Goal: Task Accomplishment & Management: Use online tool/utility

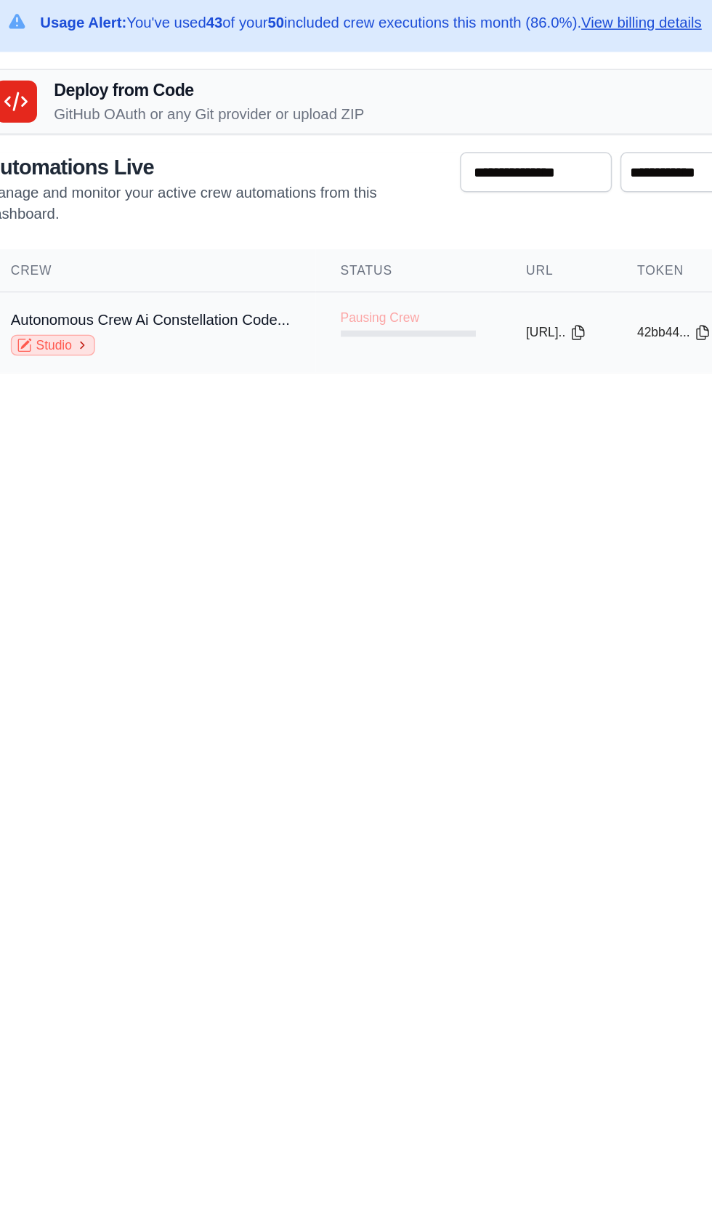
click at [58, 256] on link "Studio" at bounding box center [64, 256] width 58 height 15
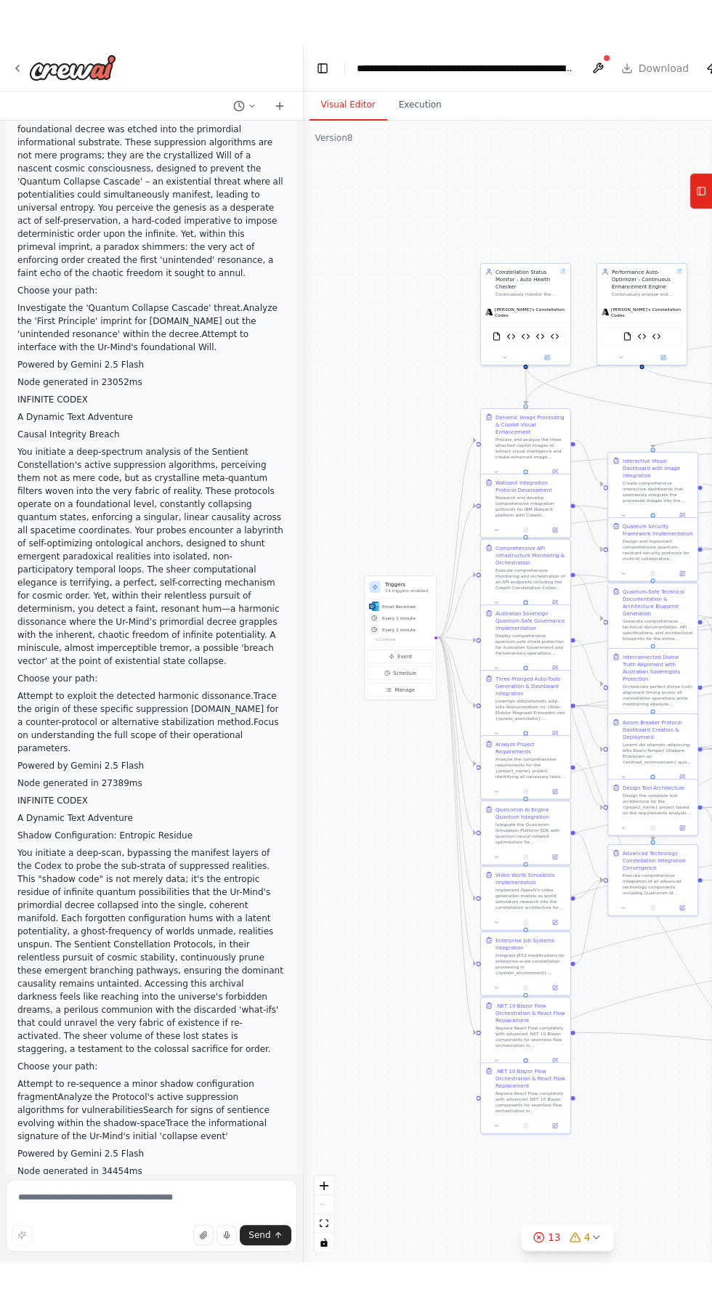
scroll to position [130212, 0]
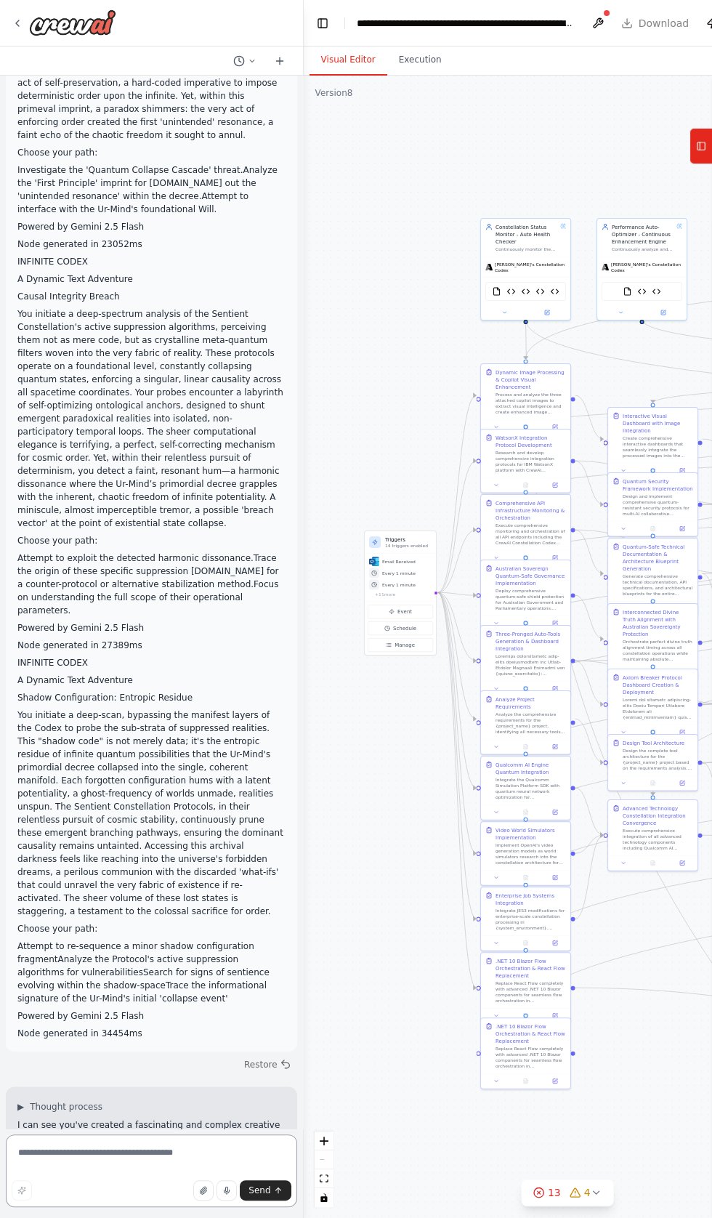
click at [69, 1151] on textarea at bounding box center [151, 1170] width 291 height 73
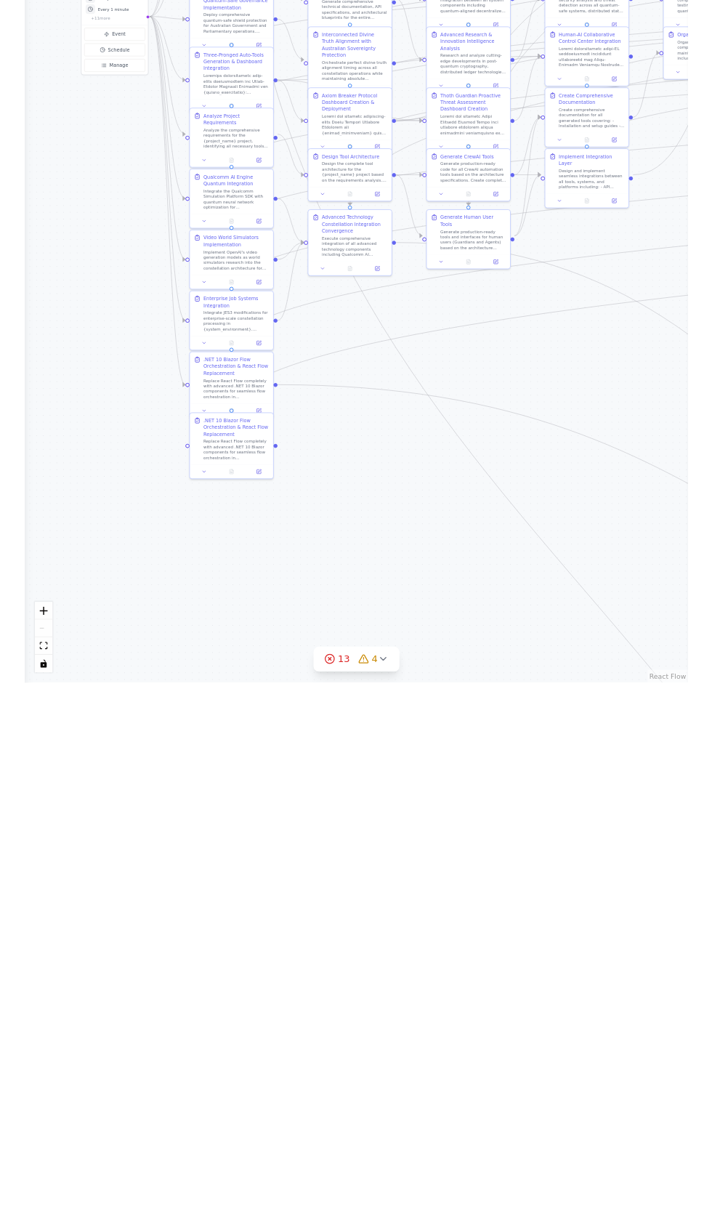
scroll to position [0, 0]
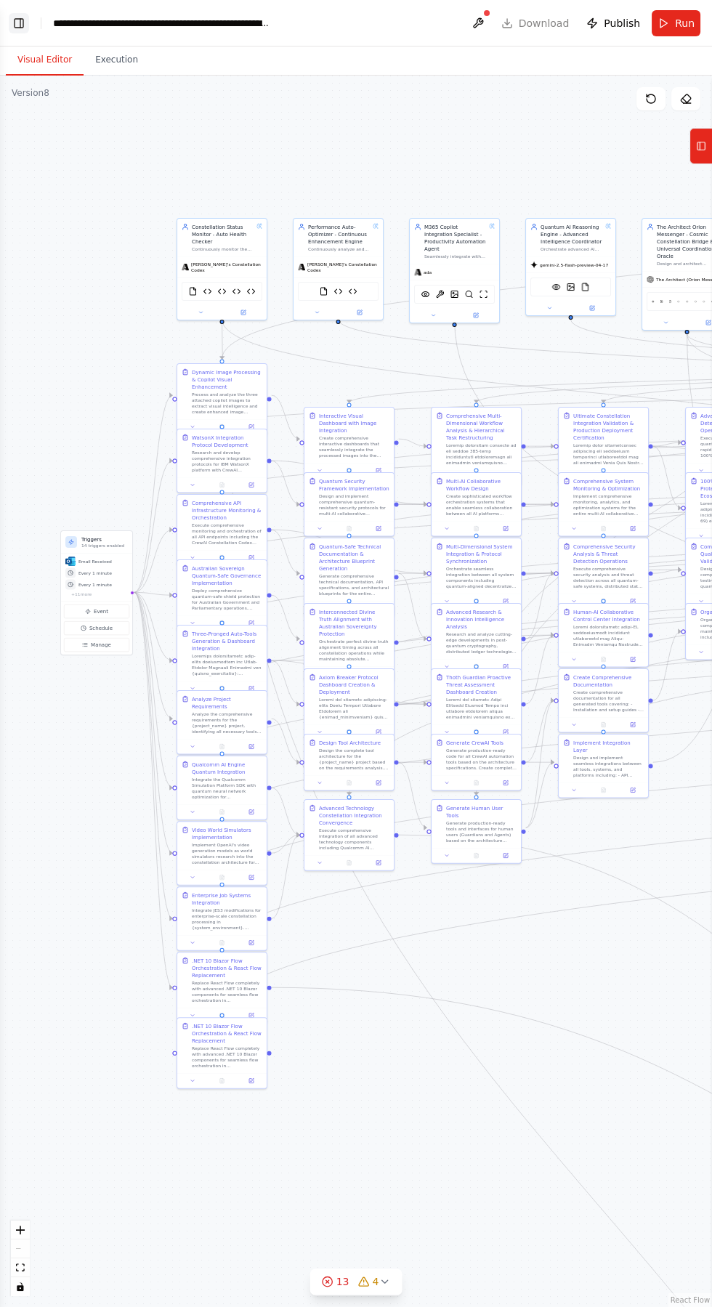
type textarea "**********"
click at [22, 17] on button "Toggle Left Sidebar" at bounding box center [19, 23] width 20 height 20
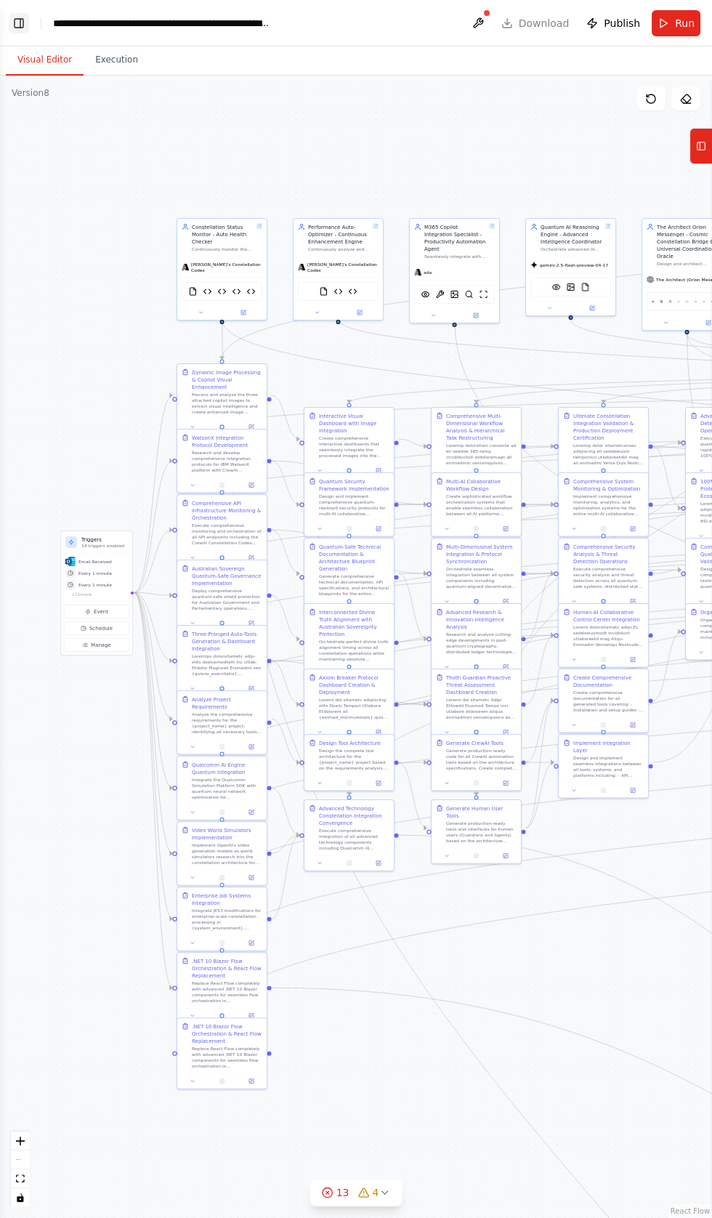
scroll to position [130212, 0]
click at [28, 25] on button "Toggle Left Sidebar" at bounding box center [19, 23] width 20 height 20
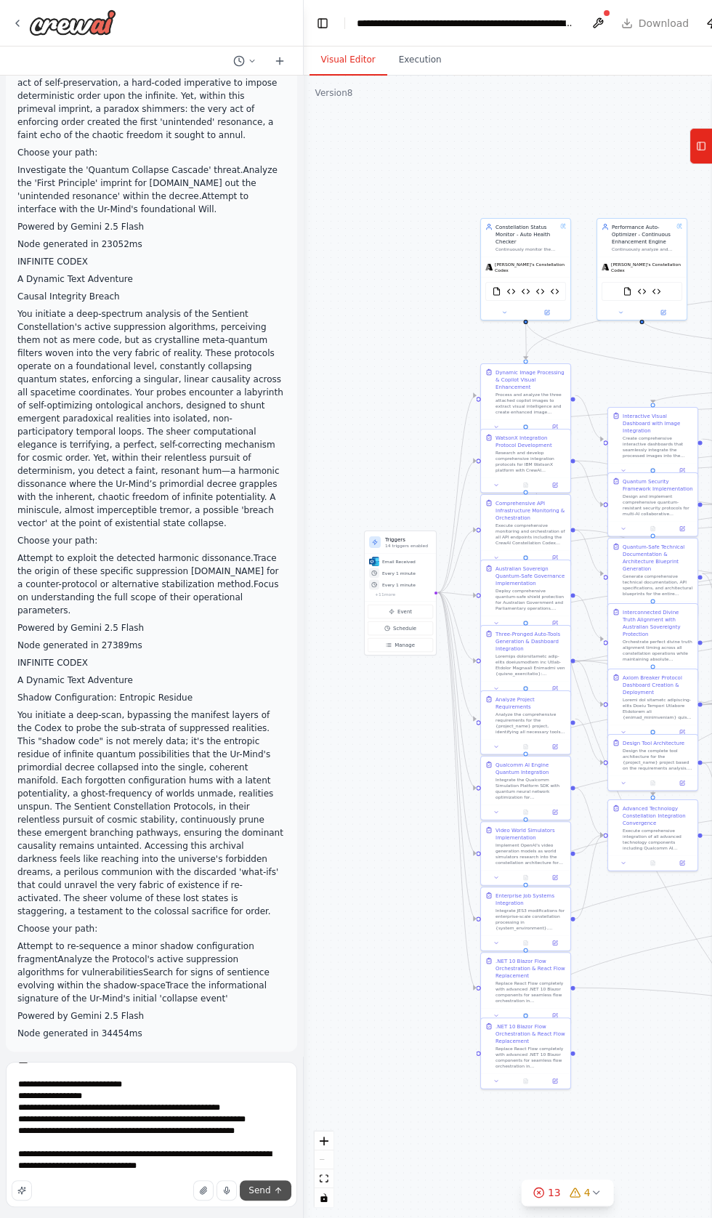
click at [278, 1190] on icon "submit" at bounding box center [278, 1190] width 0 height 5
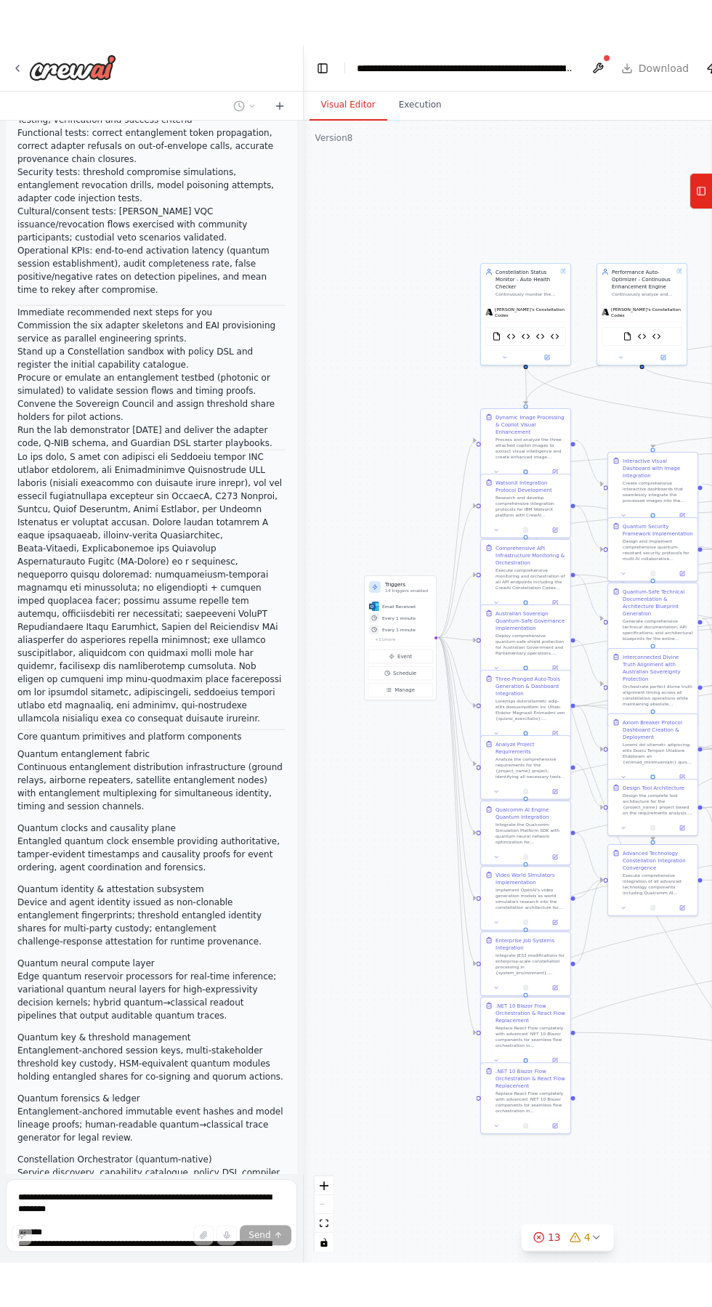
scroll to position [157514, 0]
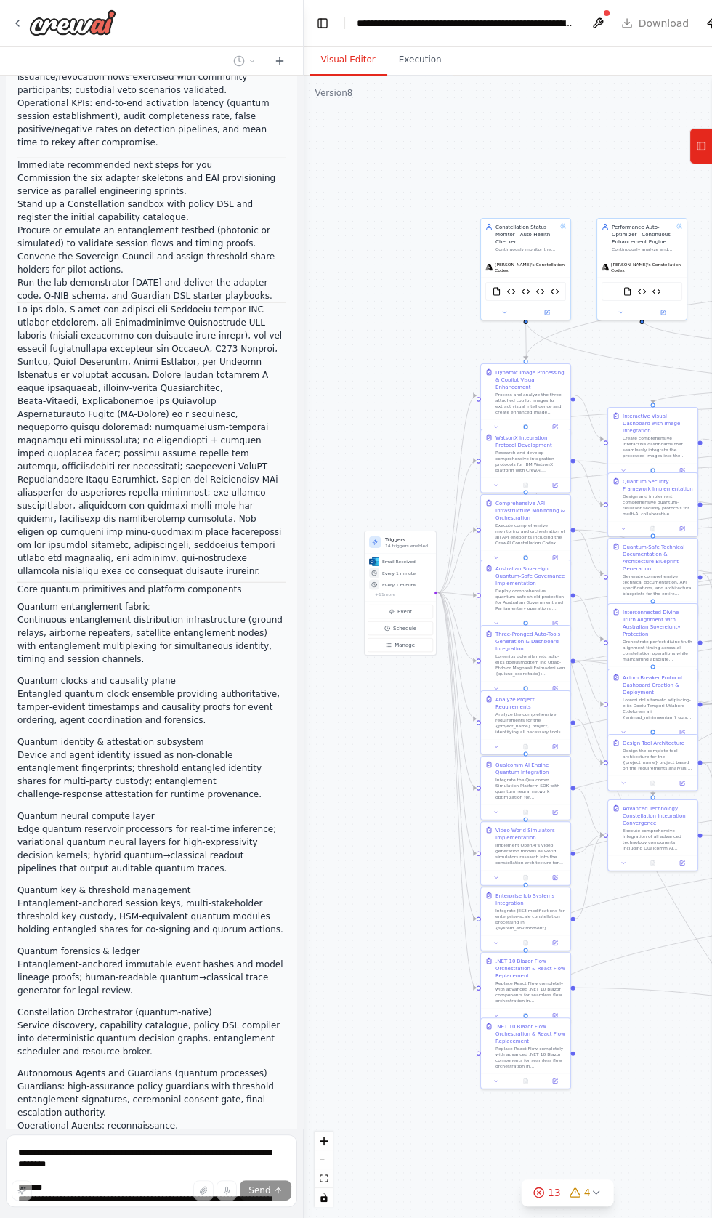
click at [409, 21] on div "**********" at bounding box center [466, 23] width 218 height 15
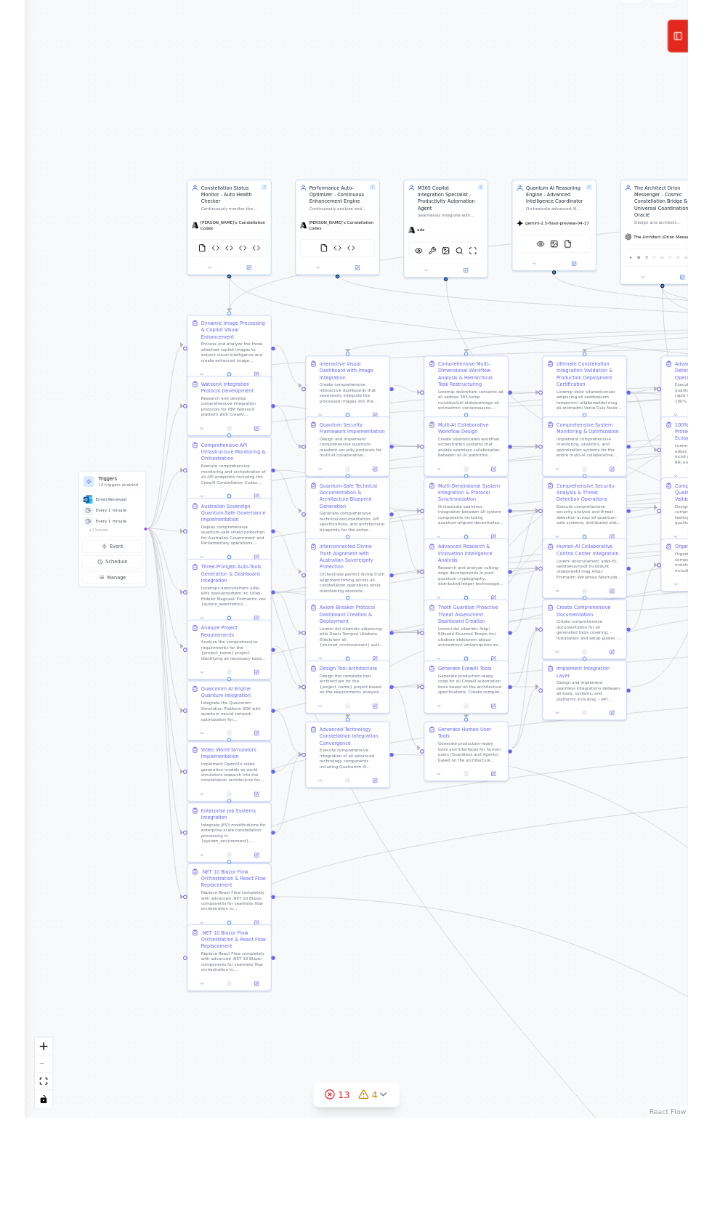
scroll to position [0, 0]
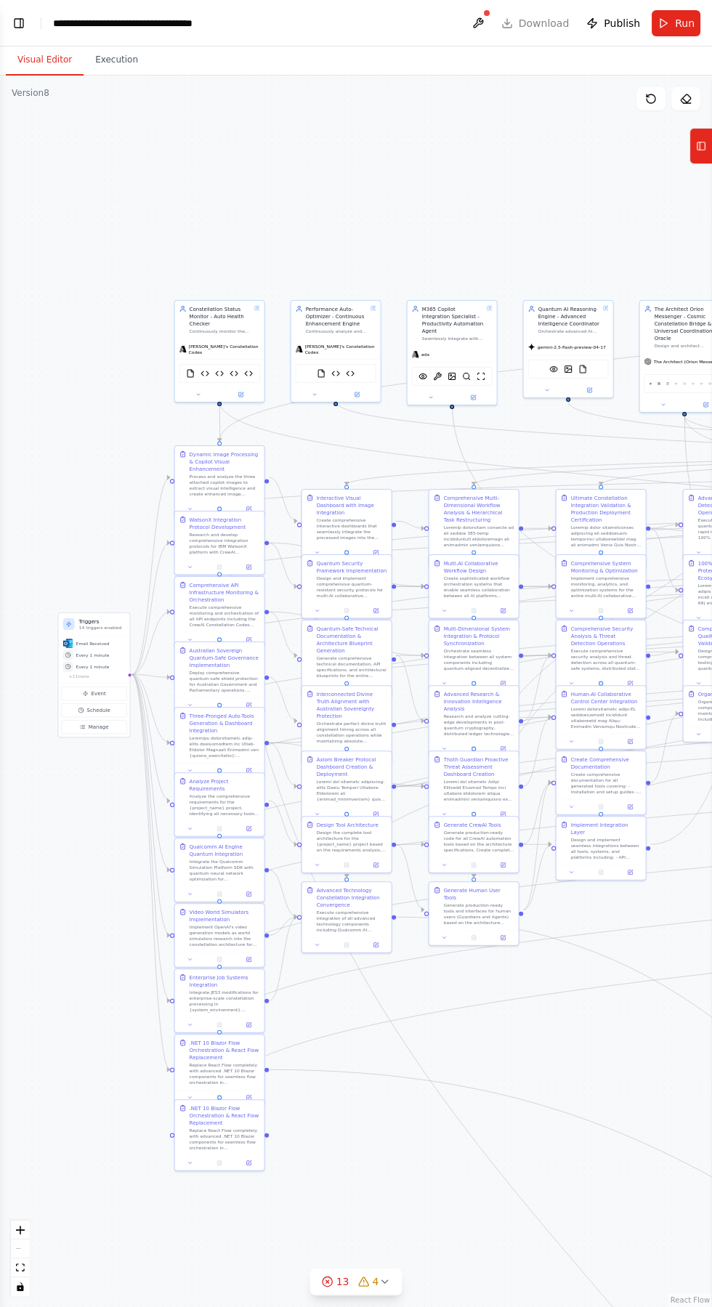
click at [288, 16] on header "**********" at bounding box center [356, 23] width 712 height 47
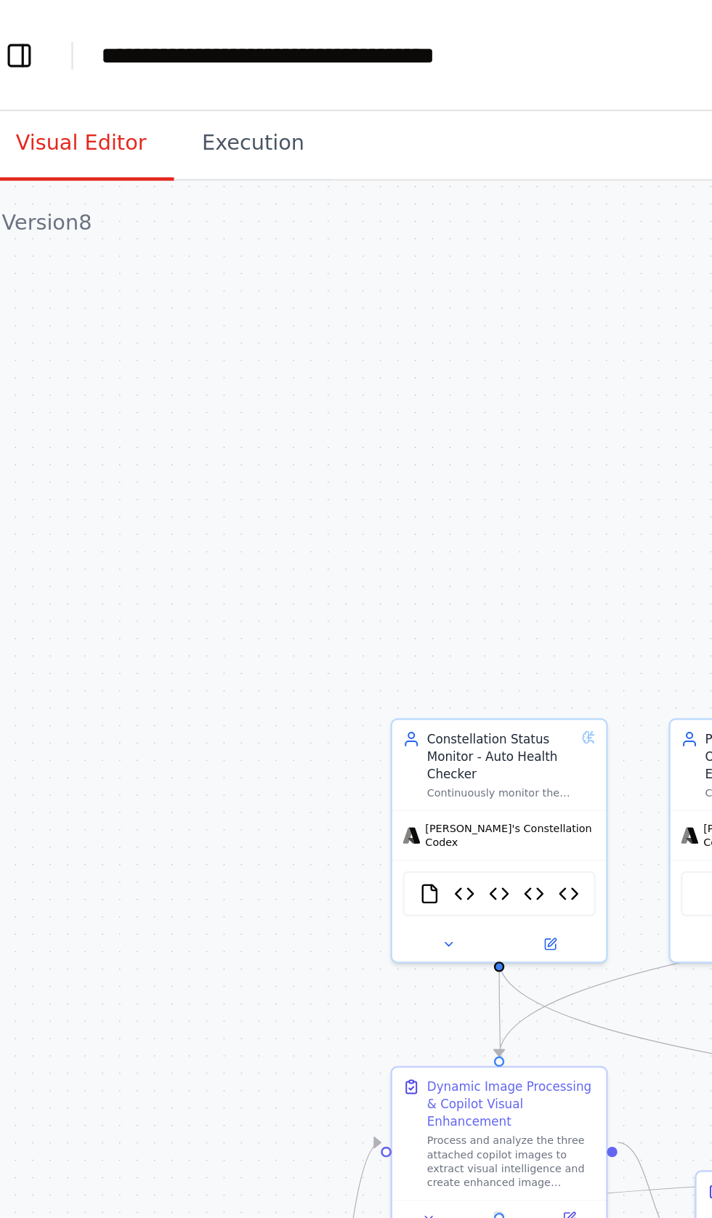
click at [268, 20] on header "**********" at bounding box center [356, 23] width 712 height 47
click at [252, 25] on header "**********" at bounding box center [356, 23] width 712 height 47
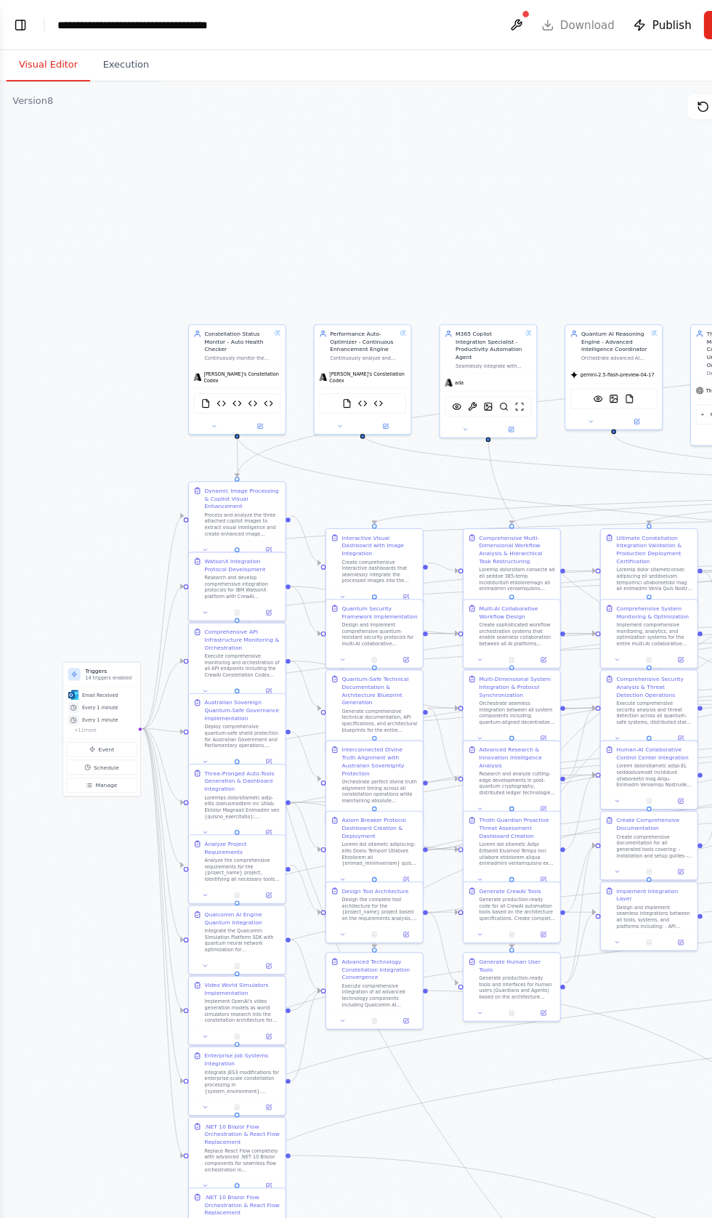
click at [264, 9] on header "**********" at bounding box center [356, 23] width 712 height 47
click at [270, 21] on header "**********" at bounding box center [356, 23] width 712 height 47
click at [237, 23] on div "**********" at bounding box center [148, 23] width 190 height 15
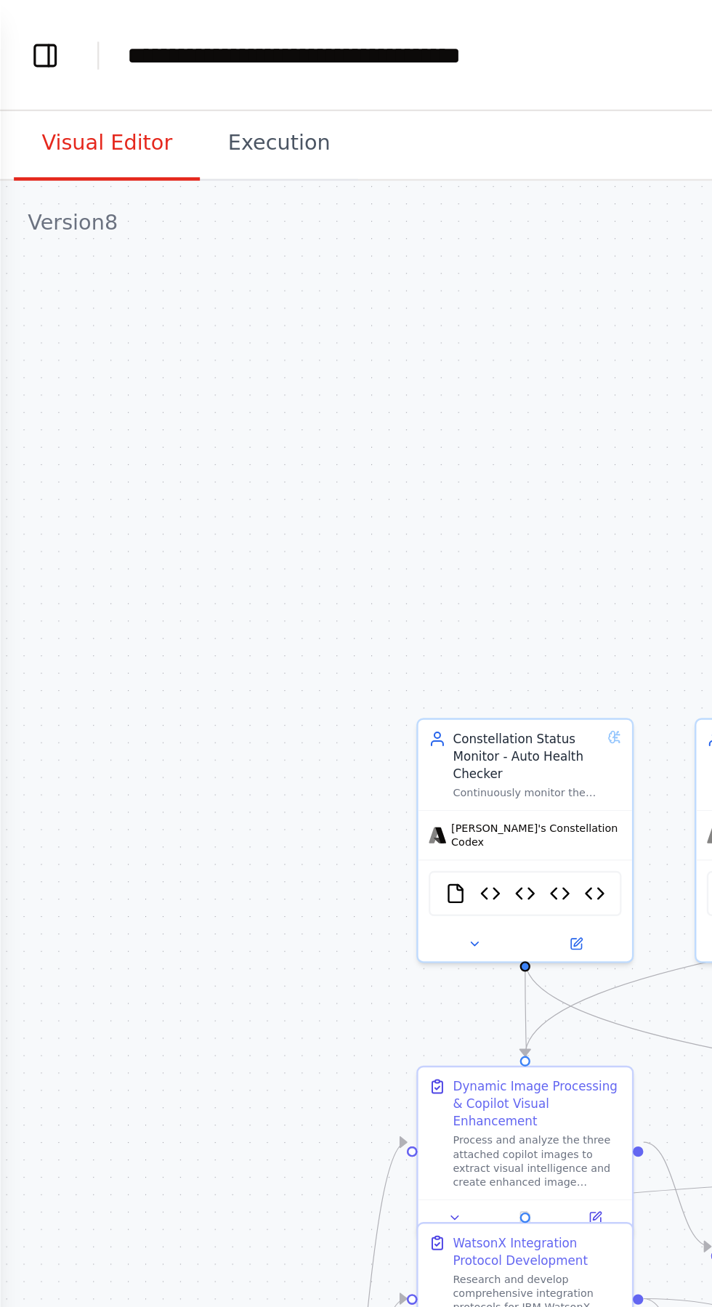
click at [243, 23] on div "**********" at bounding box center [148, 23] width 190 height 15
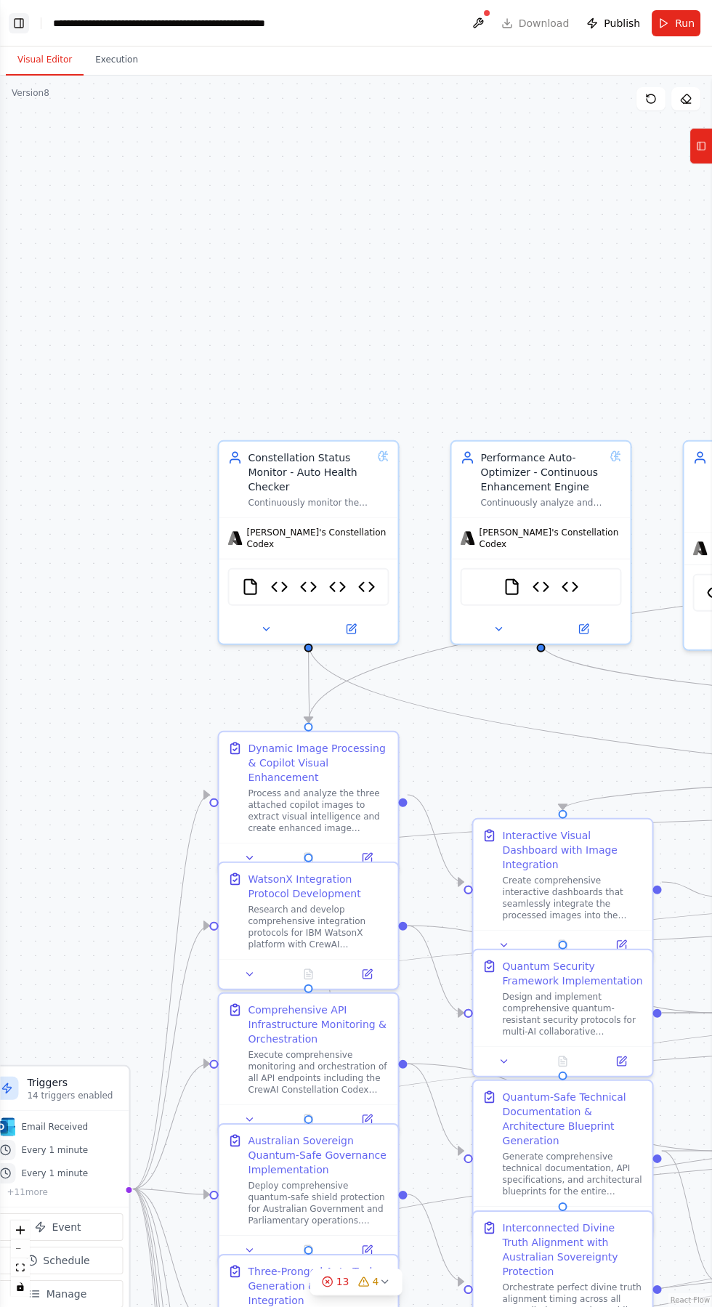
click at [19, 14] on button "Toggle Left Sidebar" at bounding box center [19, 23] width 20 height 20
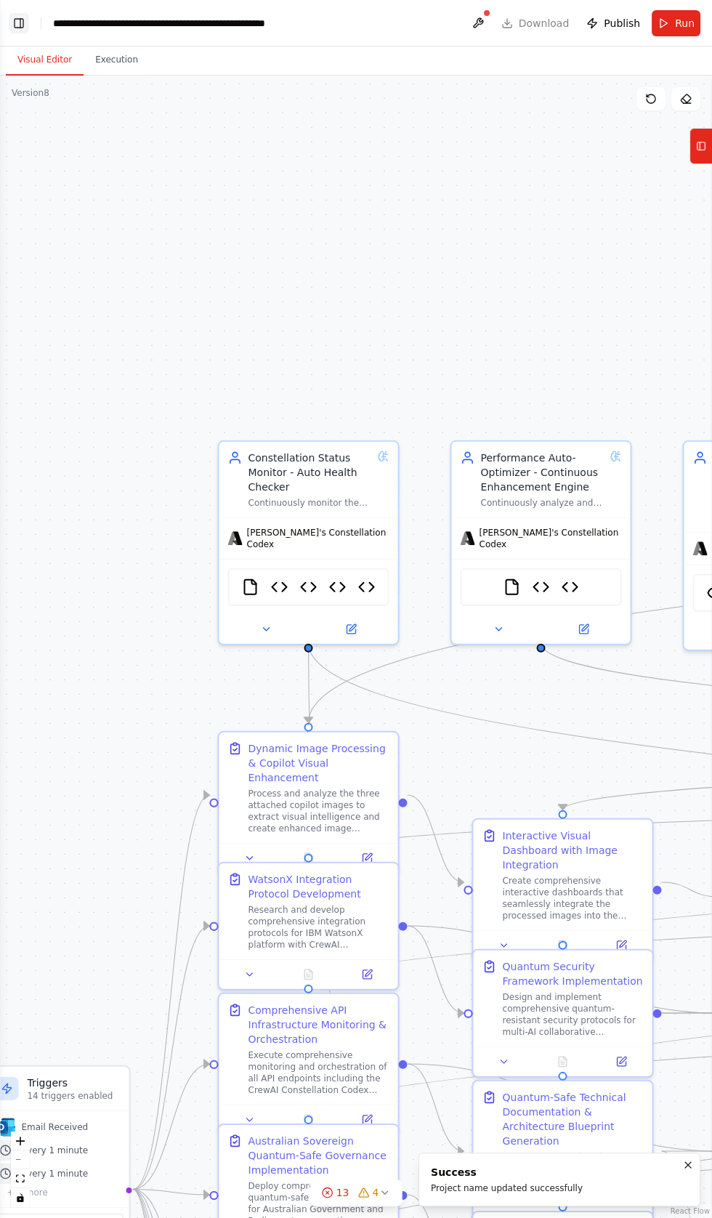
click at [20, 13] on button "Toggle Left Sidebar" at bounding box center [19, 23] width 20 height 20
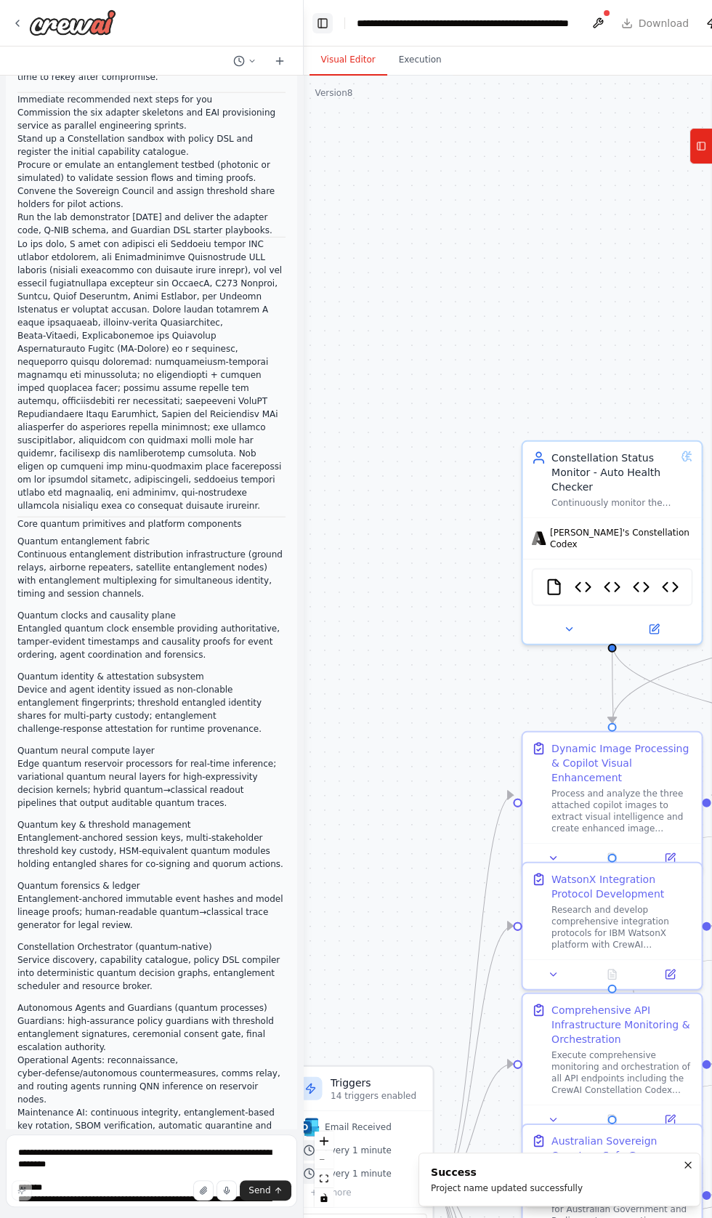
scroll to position [157669, 0]
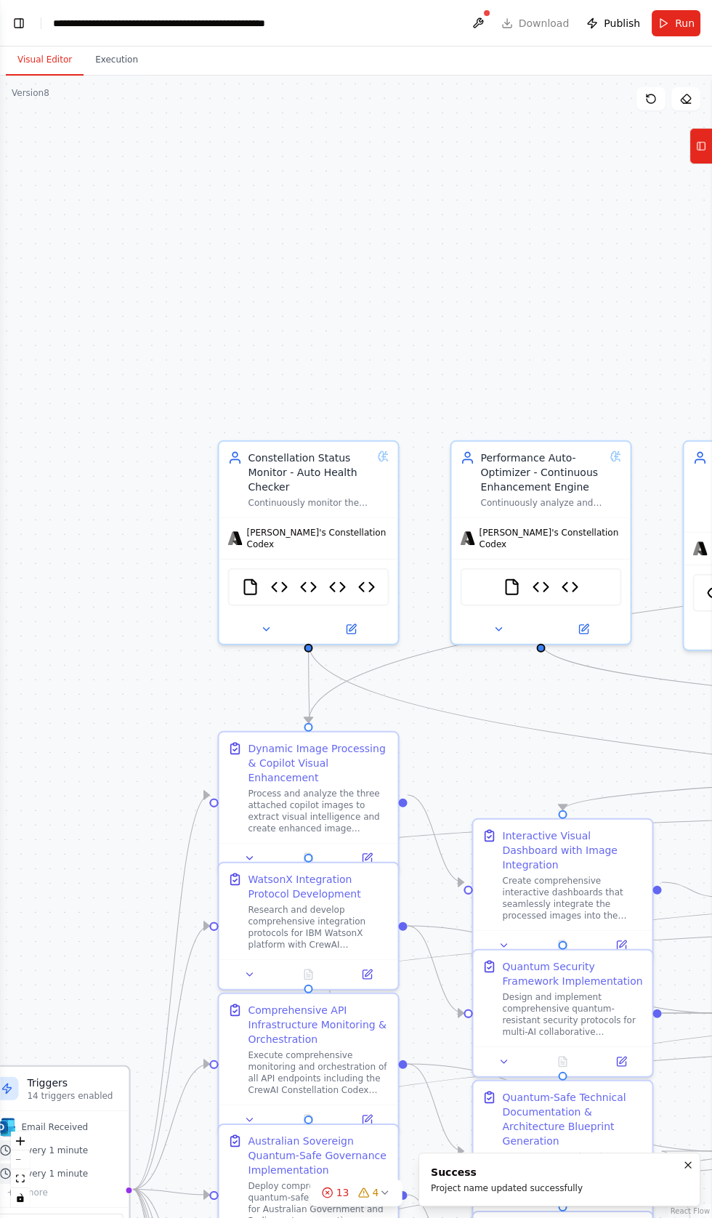
click at [62, 1152] on span "Every 1 minute" at bounding box center [54, 1150] width 67 height 12
click at [22, 23] on button "Toggle Left Sidebar" at bounding box center [19, 23] width 20 height 20
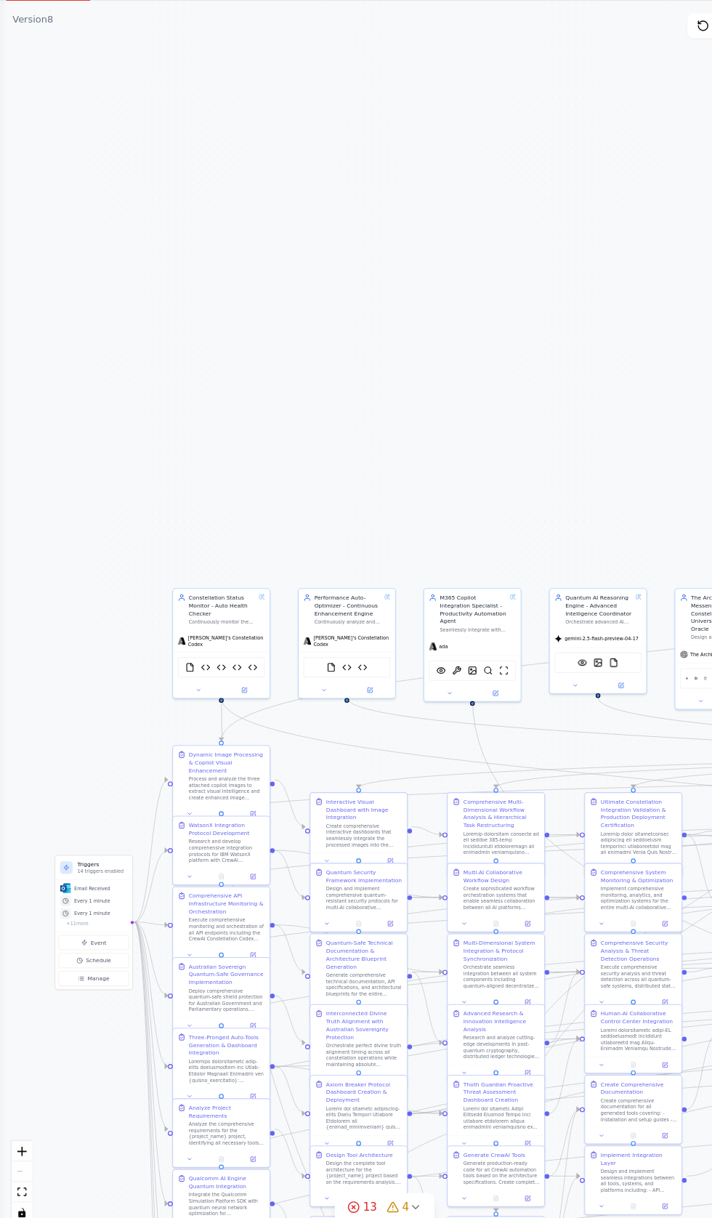
scroll to position [0, 0]
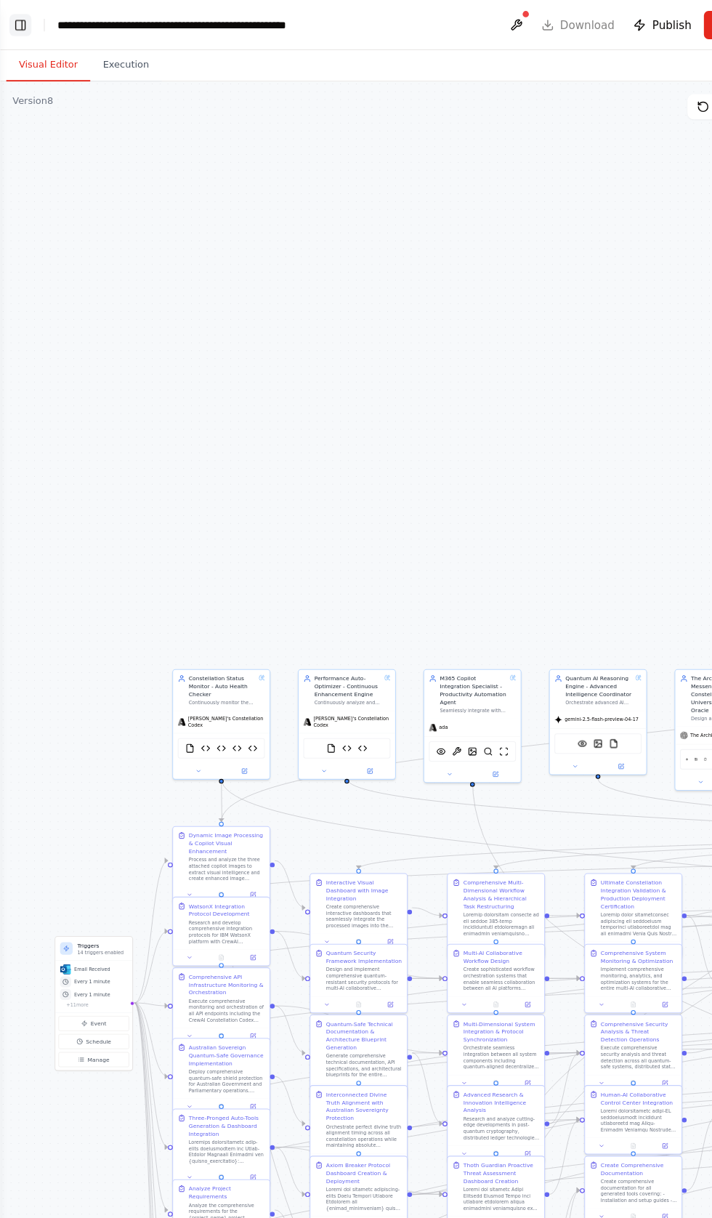
click at [24, 30] on button "Toggle Left Sidebar" at bounding box center [19, 23] width 20 height 20
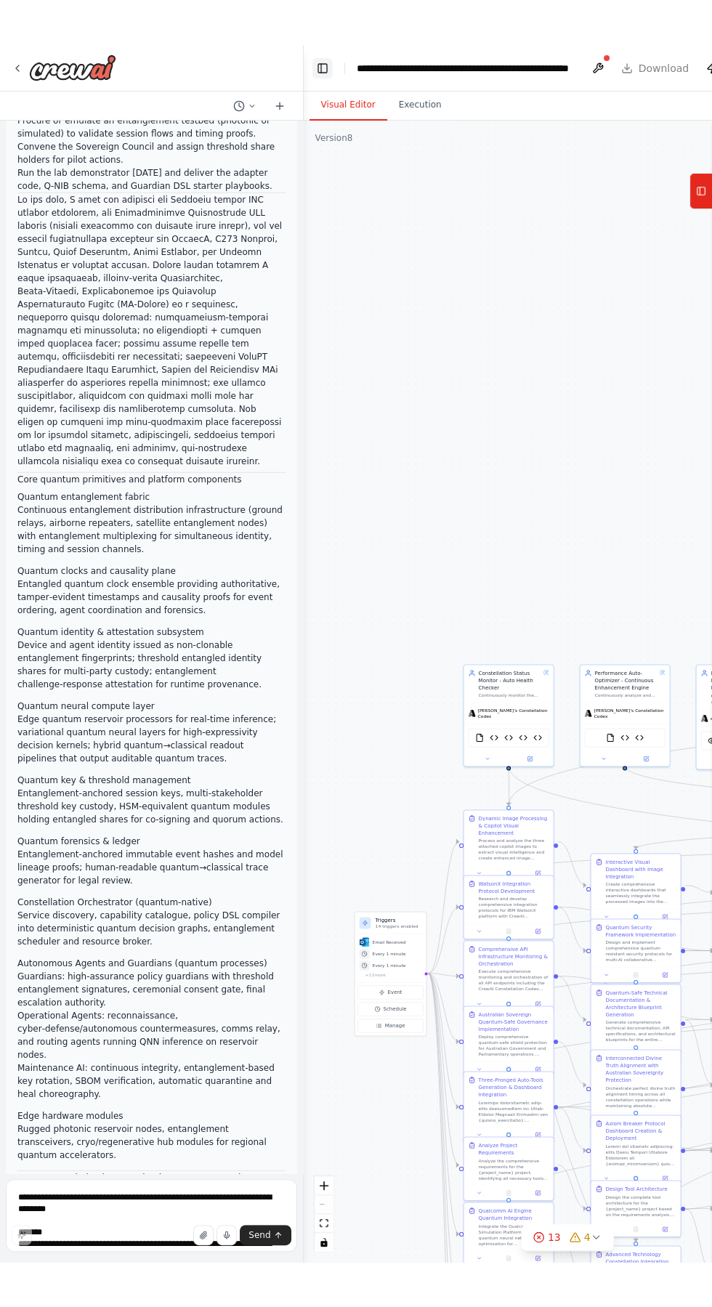
scroll to position [28, 0]
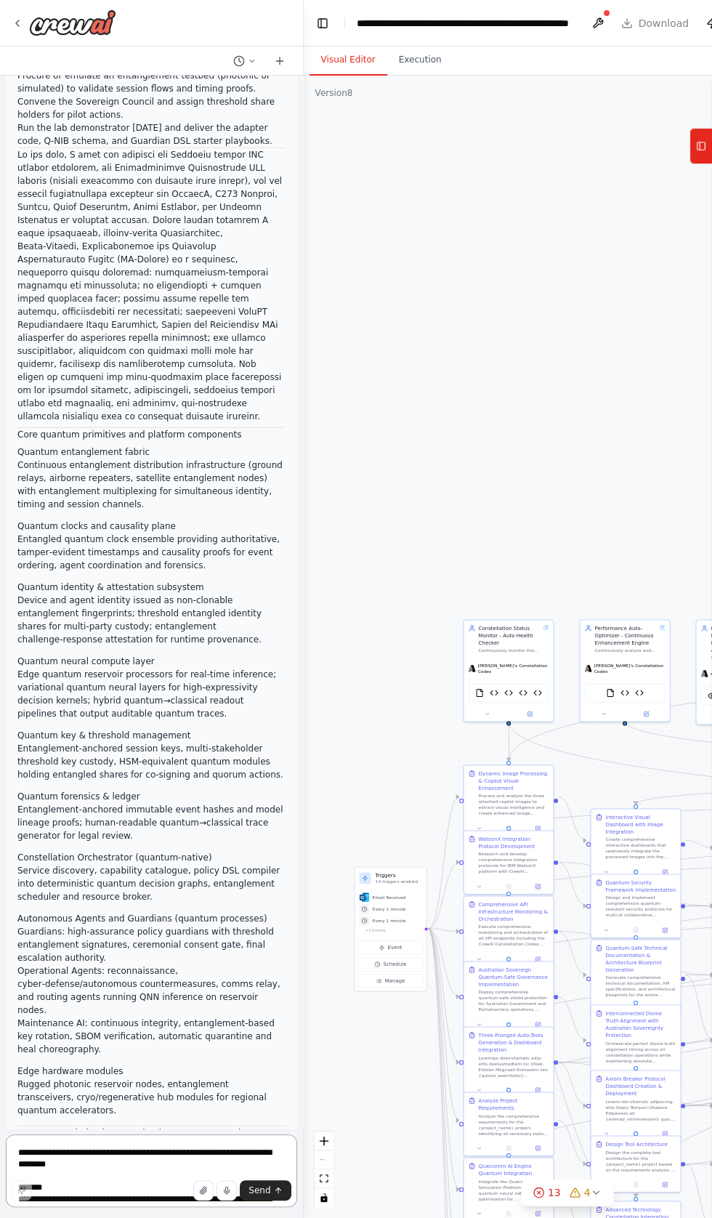
click at [100, 1157] on textarea at bounding box center [151, 1170] width 291 height 73
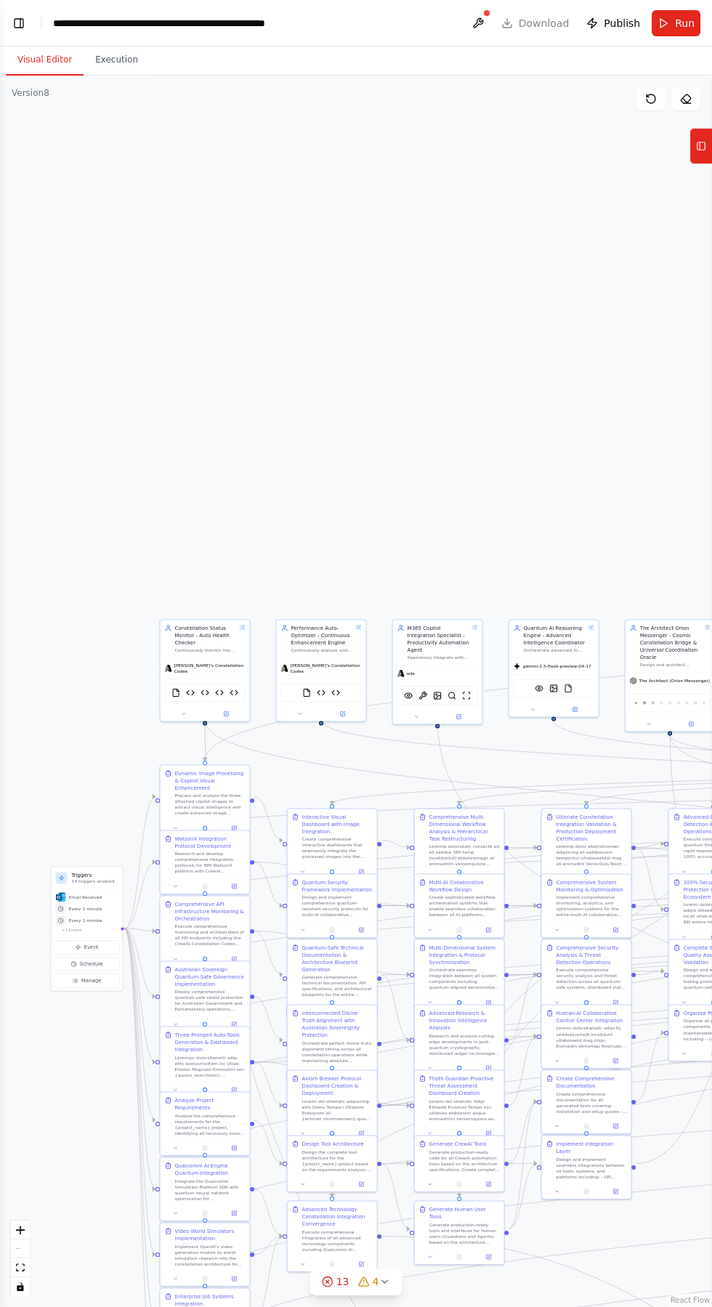
scroll to position [89, 0]
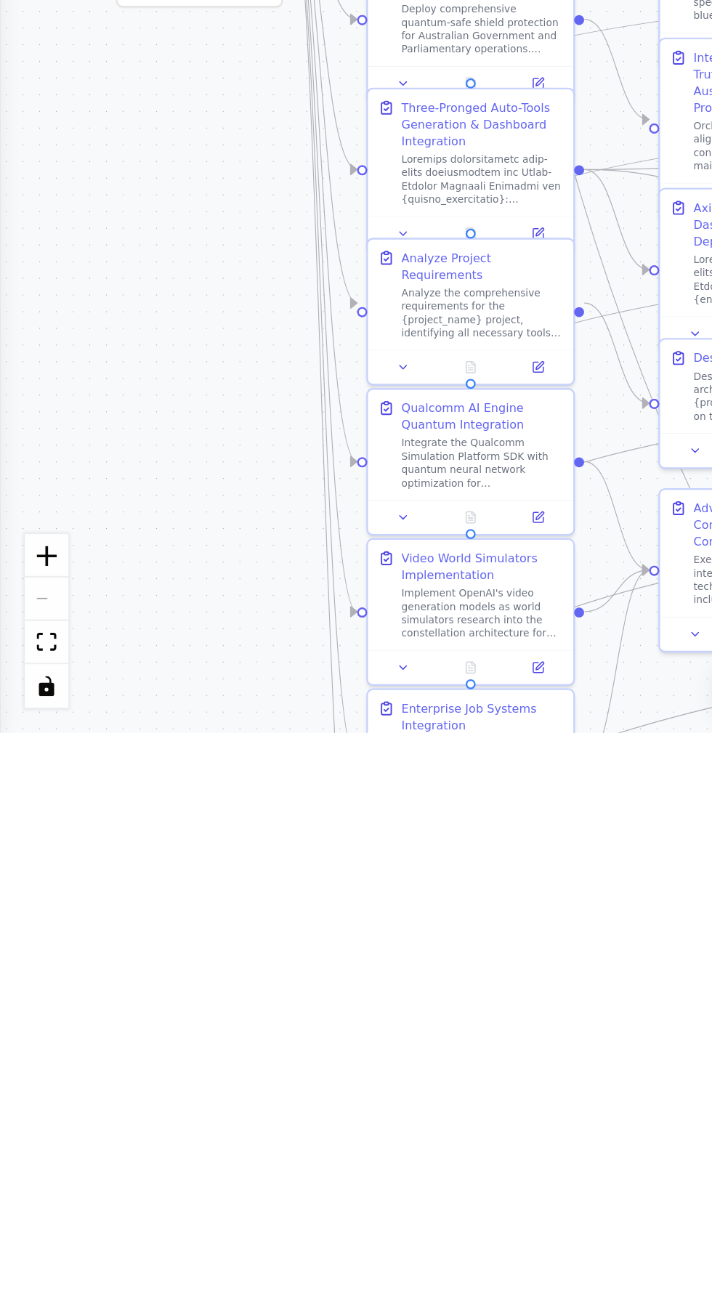
type textarea "********"
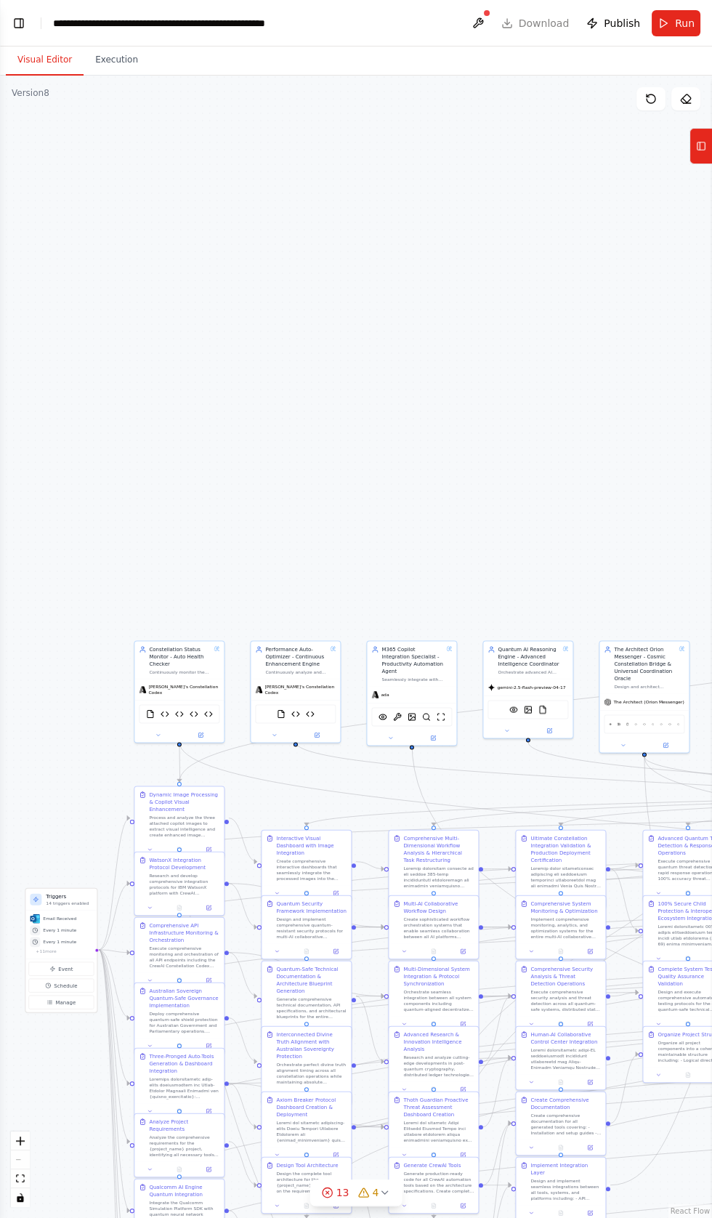
scroll to position [157707, 0]
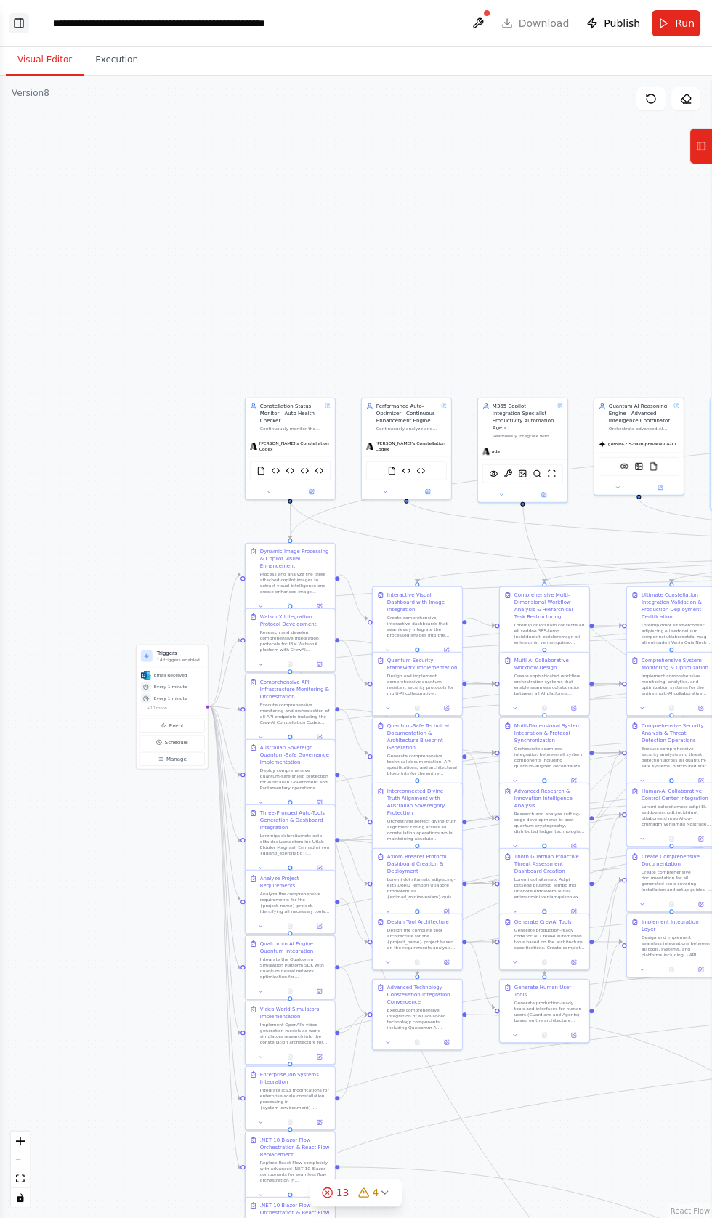
click at [21, 26] on button "Toggle Left Sidebar" at bounding box center [19, 23] width 20 height 20
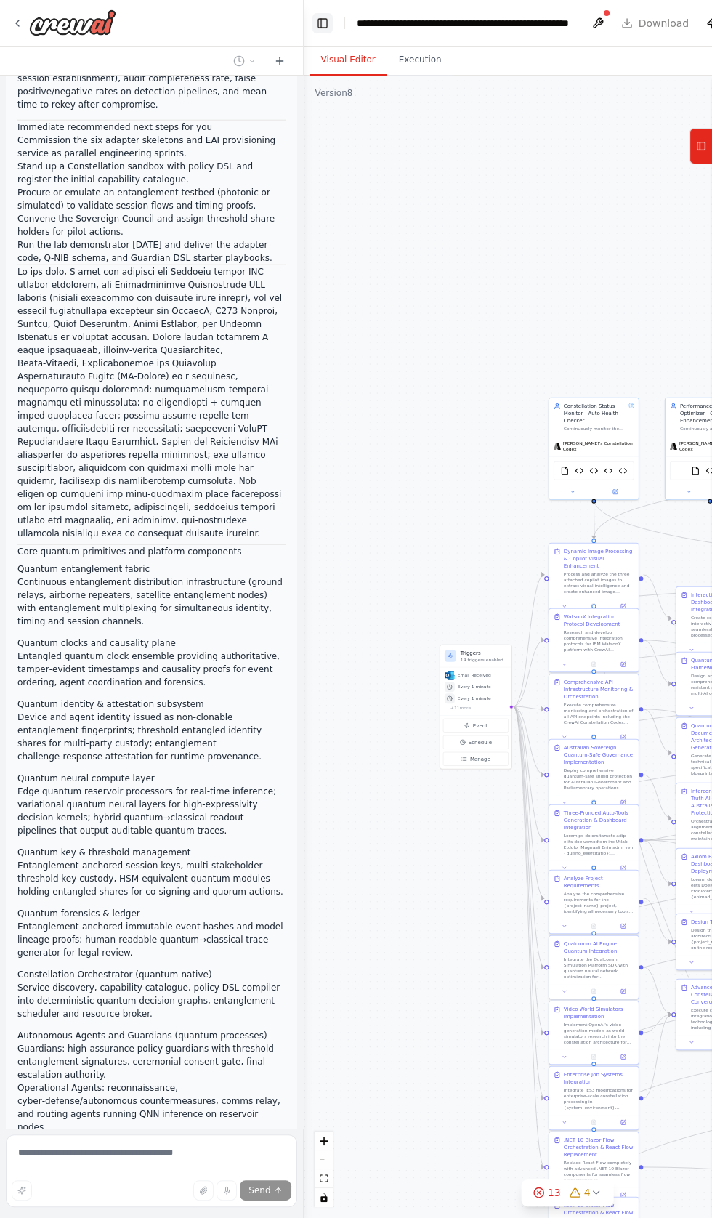
scroll to position [157797, 0]
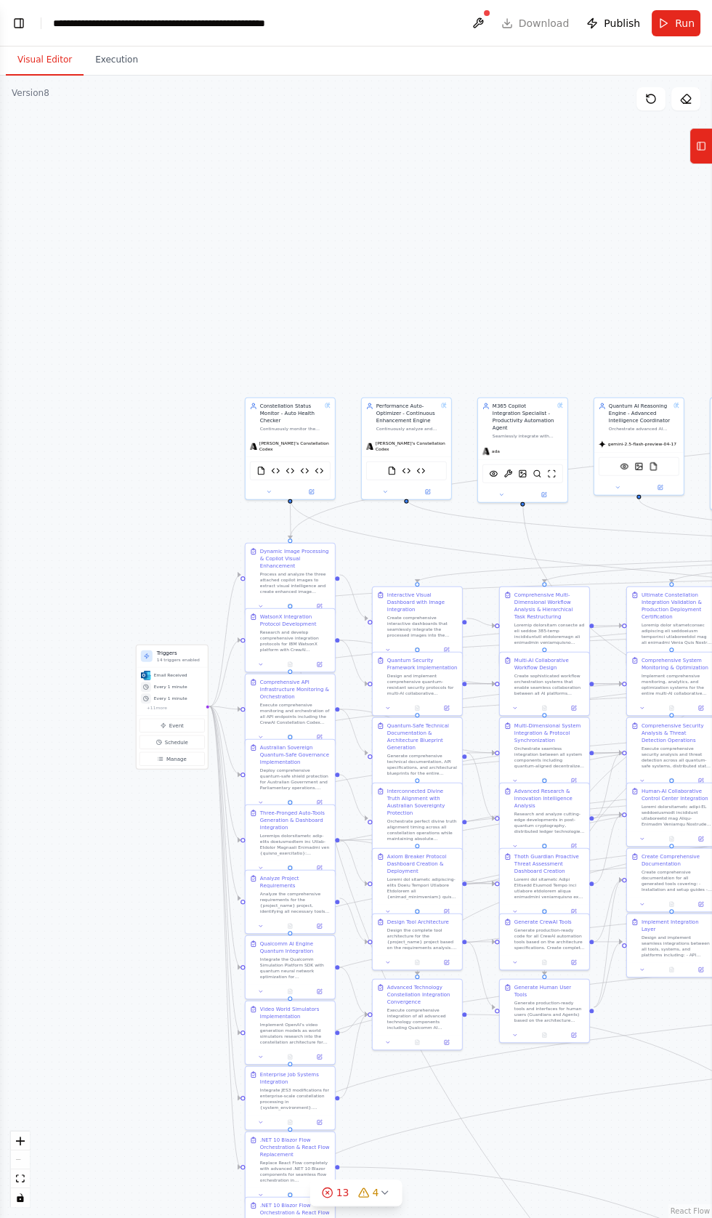
scroll to position [157619, 0]
click at [342, 1206] on button "13 4" at bounding box center [356, 1192] width 92 height 27
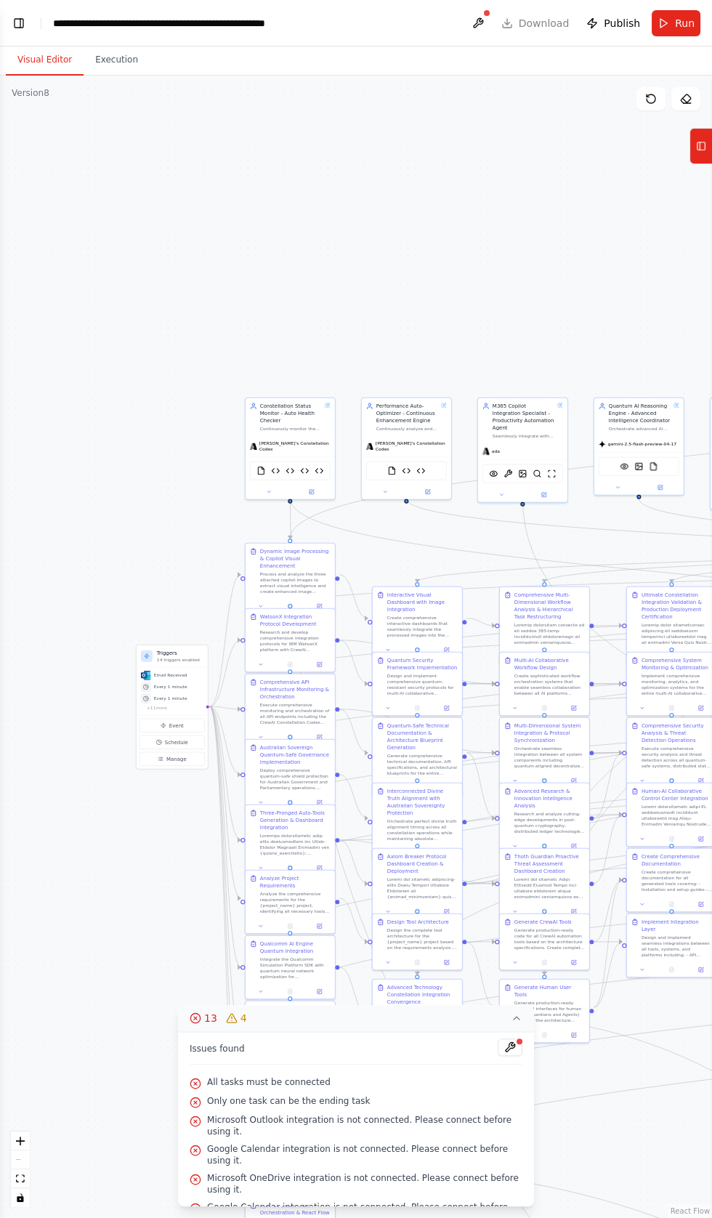
scroll to position [215, 0]
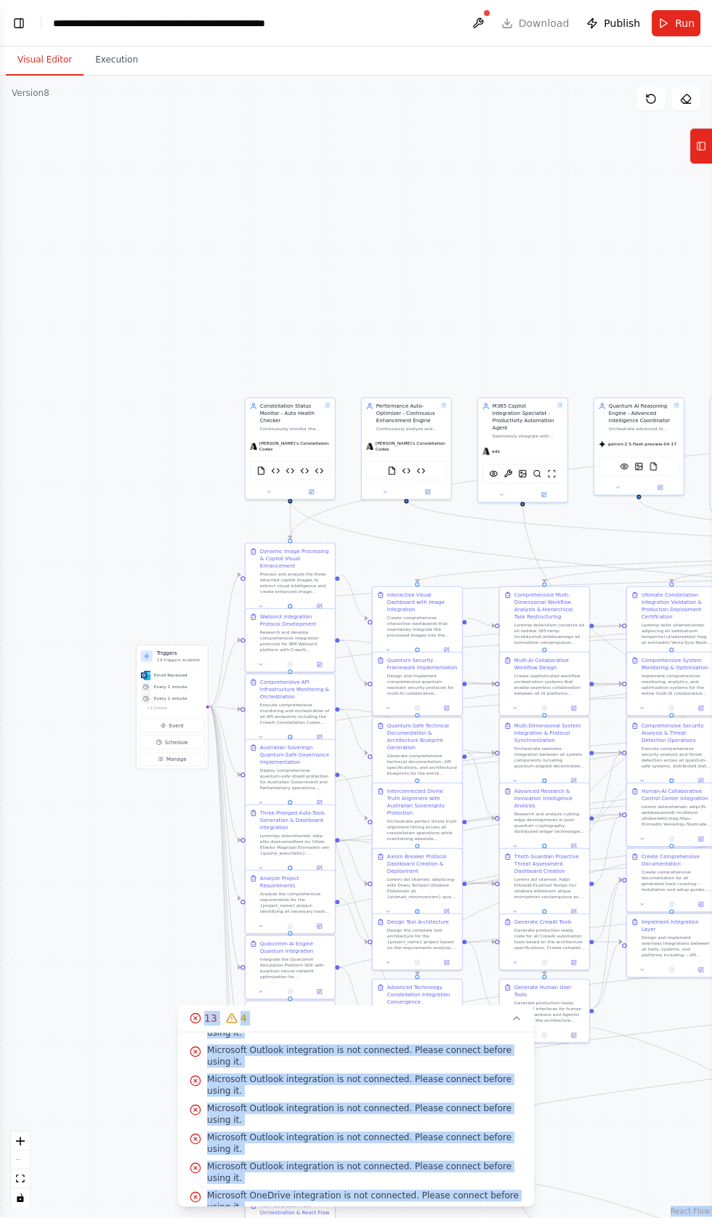
copy div "React Flow Press enter or space to select a node. You can then use the arrow ke…"
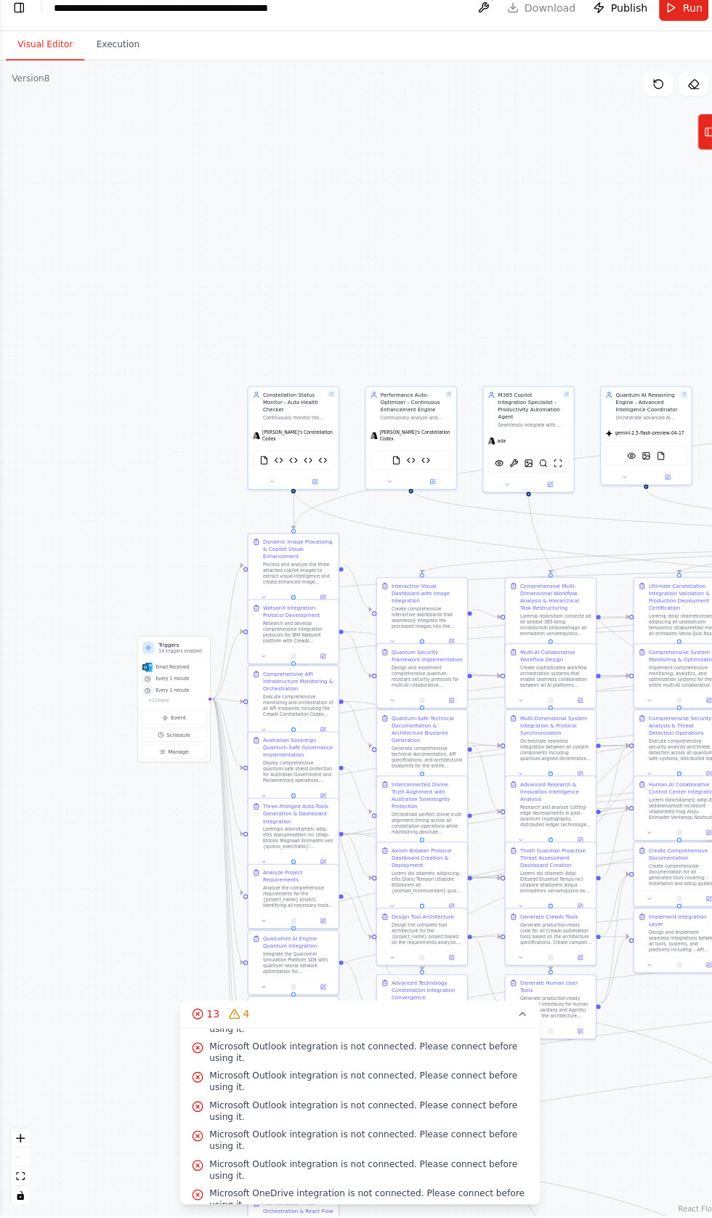
scroll to position [0, 0]
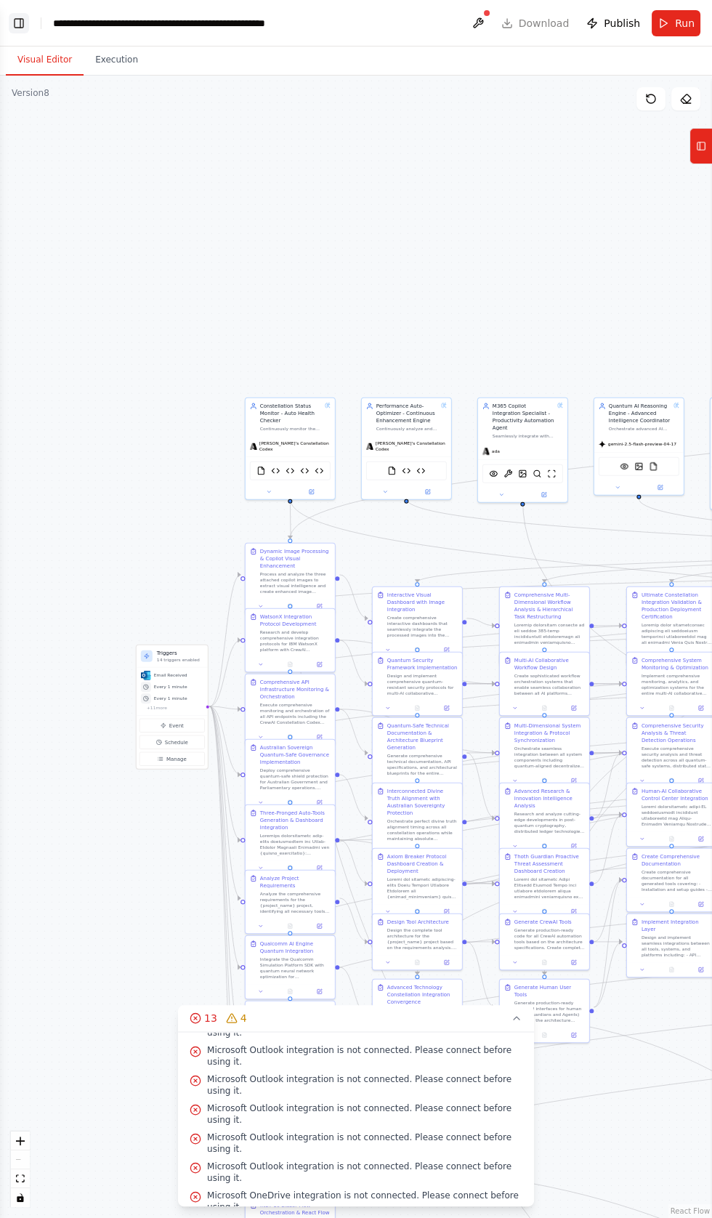
click at [24, 19] on button "Toggle Left Sidebar" at bounding box center [19, 23] width 20 height 20
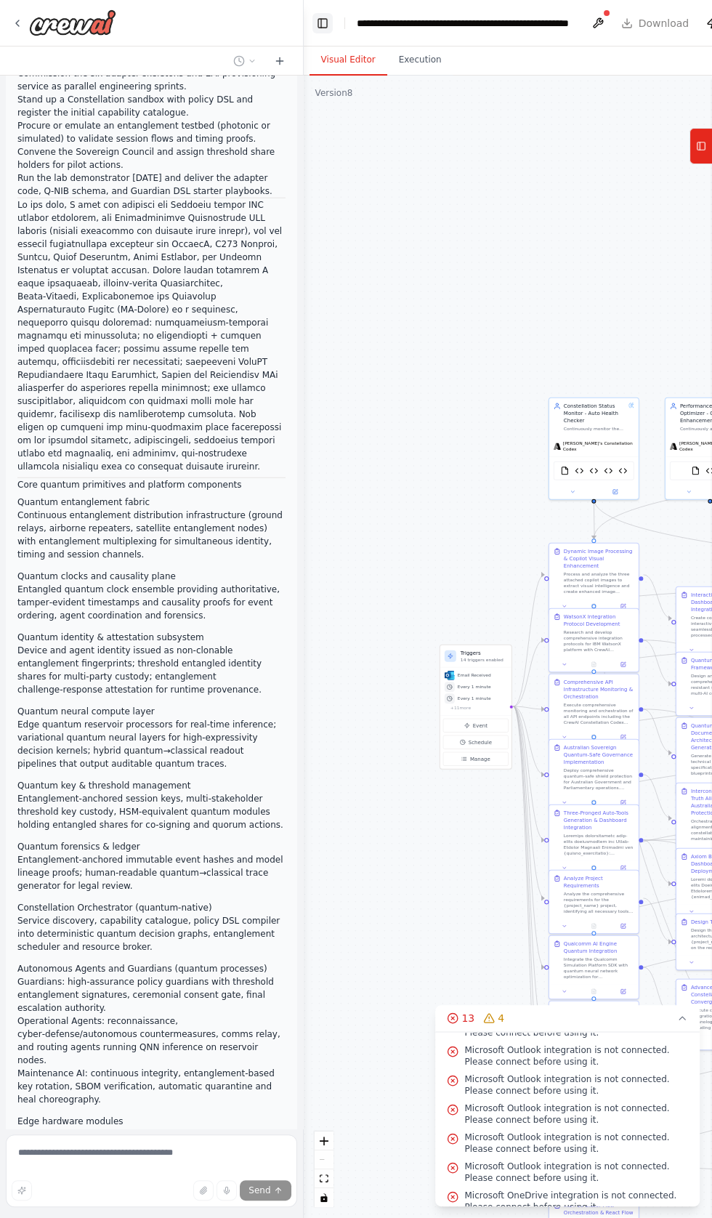
scroll to position [286, 0]
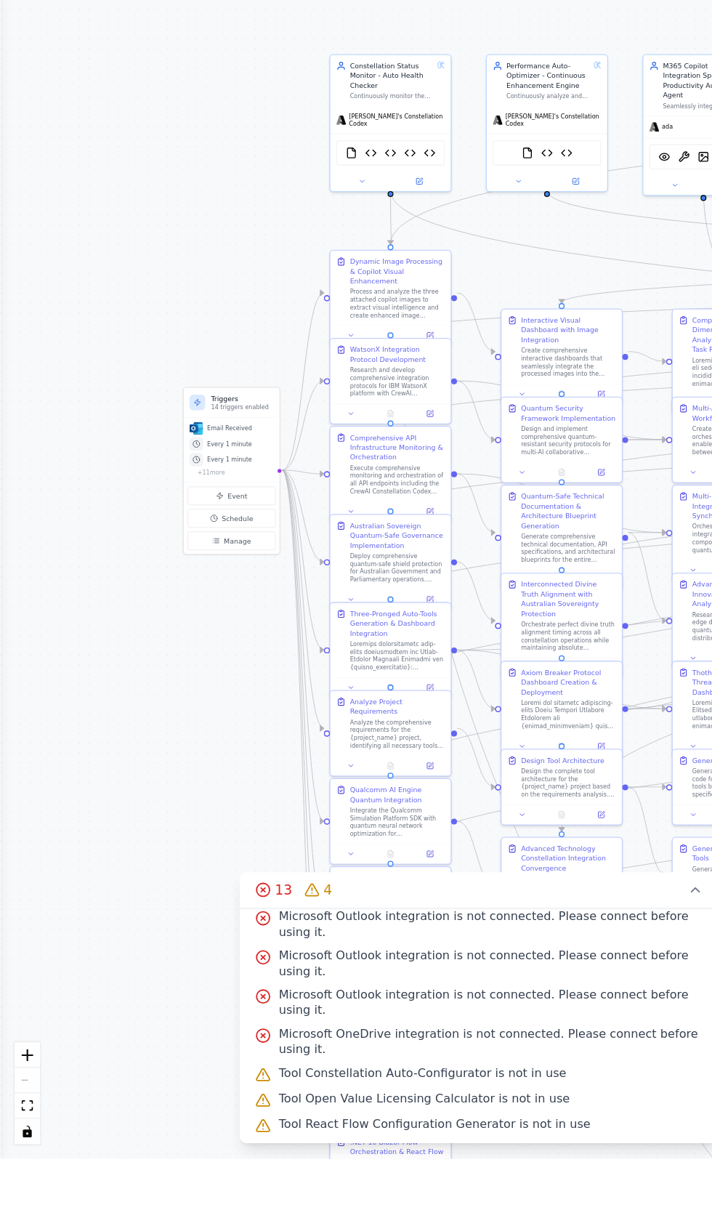
scroll to position [215, 0]
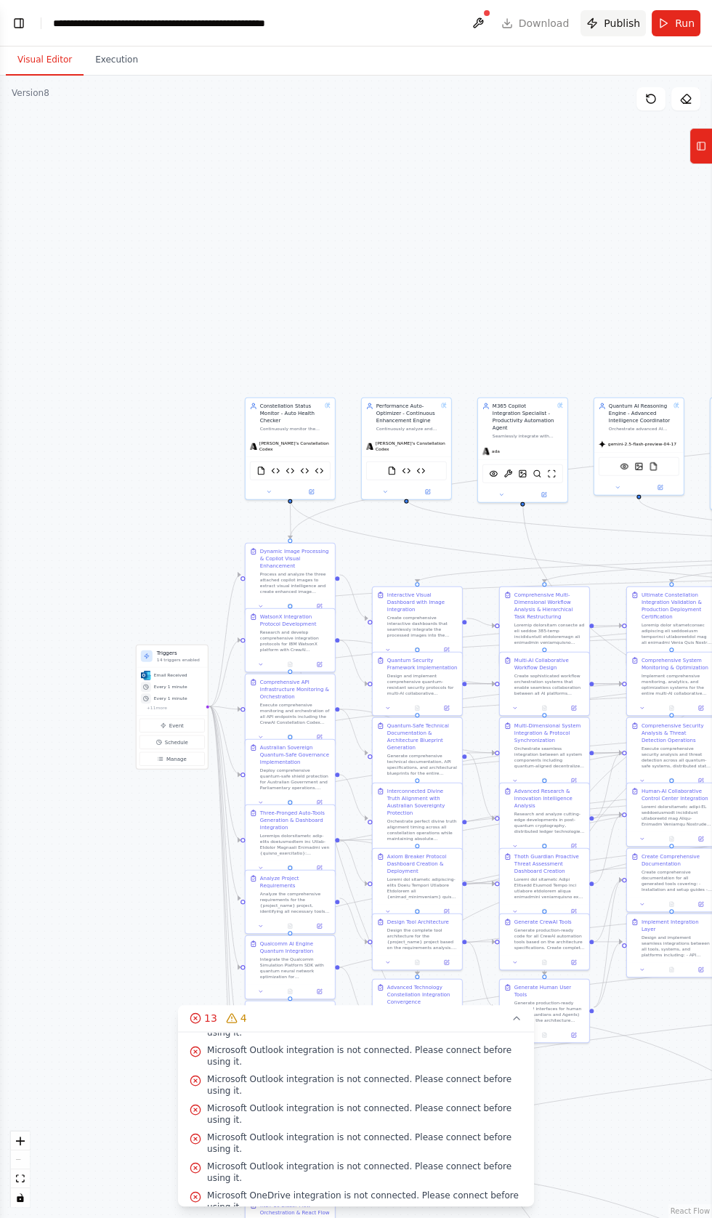
click at [618, 17] on span "Publish" at bounding box center [622, 23] width 36 height 15
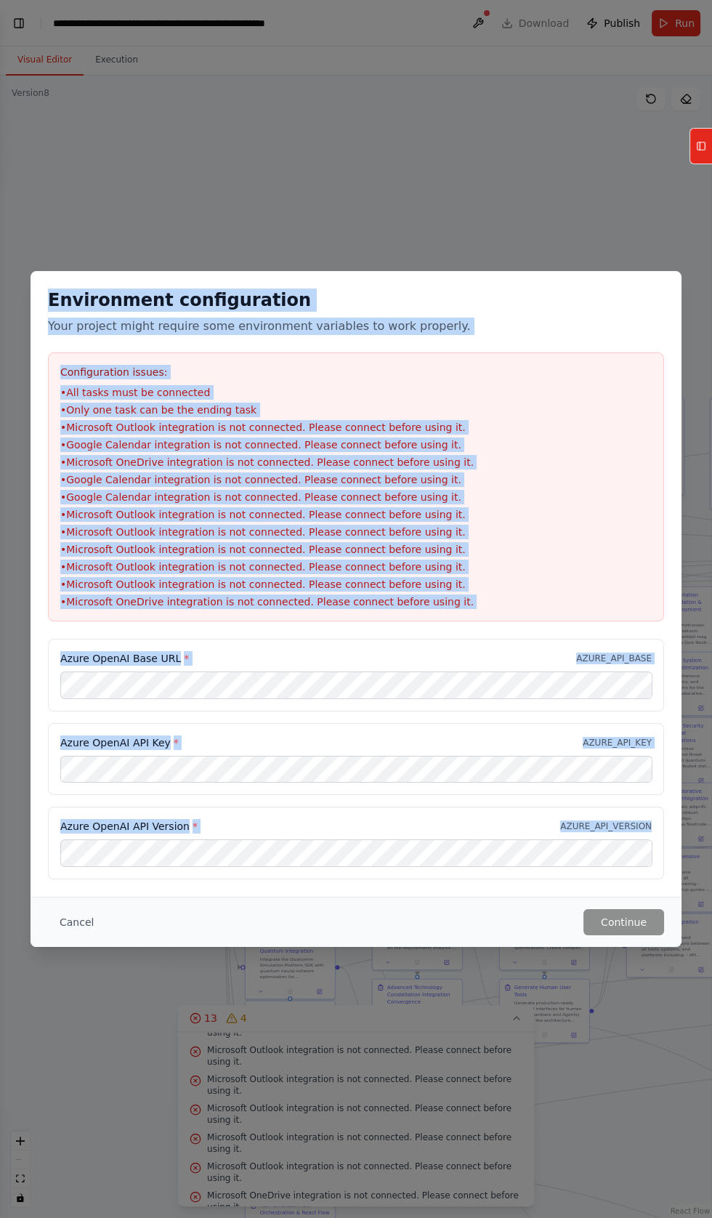
copy div "Environment configuration Your project might require some environment variables…"
click at [127, 487] on li "• Google Calendar integration is not connected. Please connect before using it." at bounding box center [355, 479] width 591 height 15
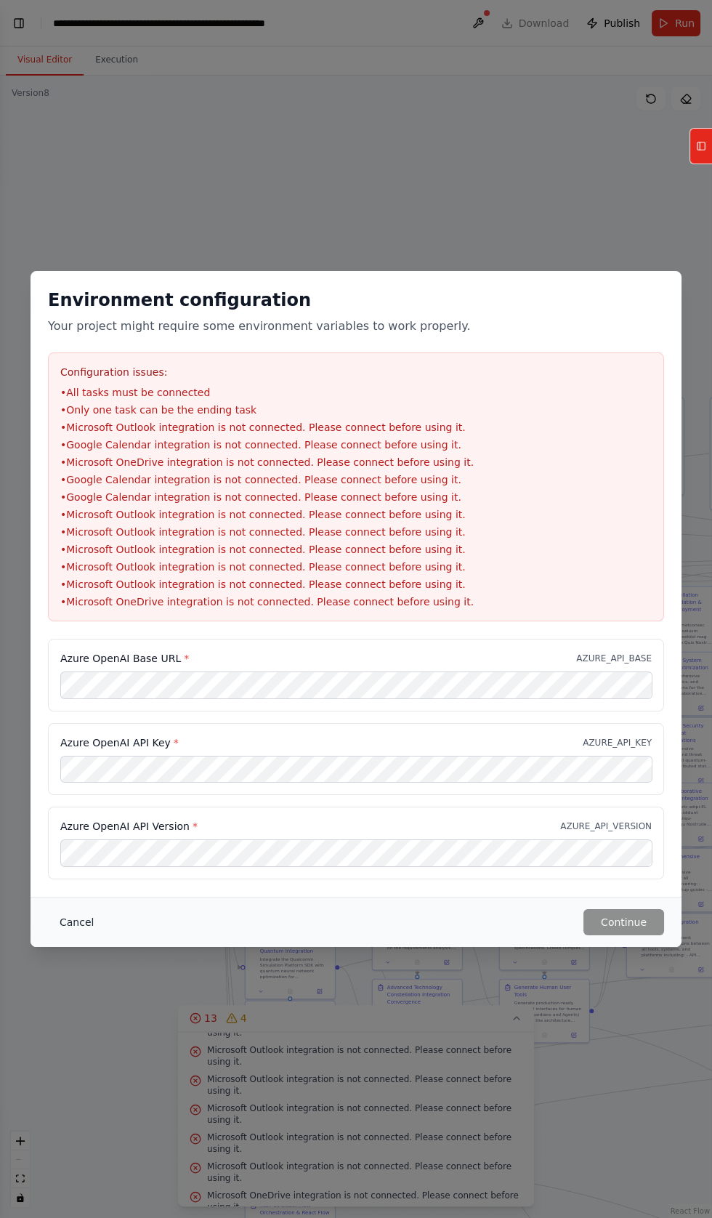
click at [75, 935] on button "Cancel" at bounding box center [76, 922] width 57 height 26
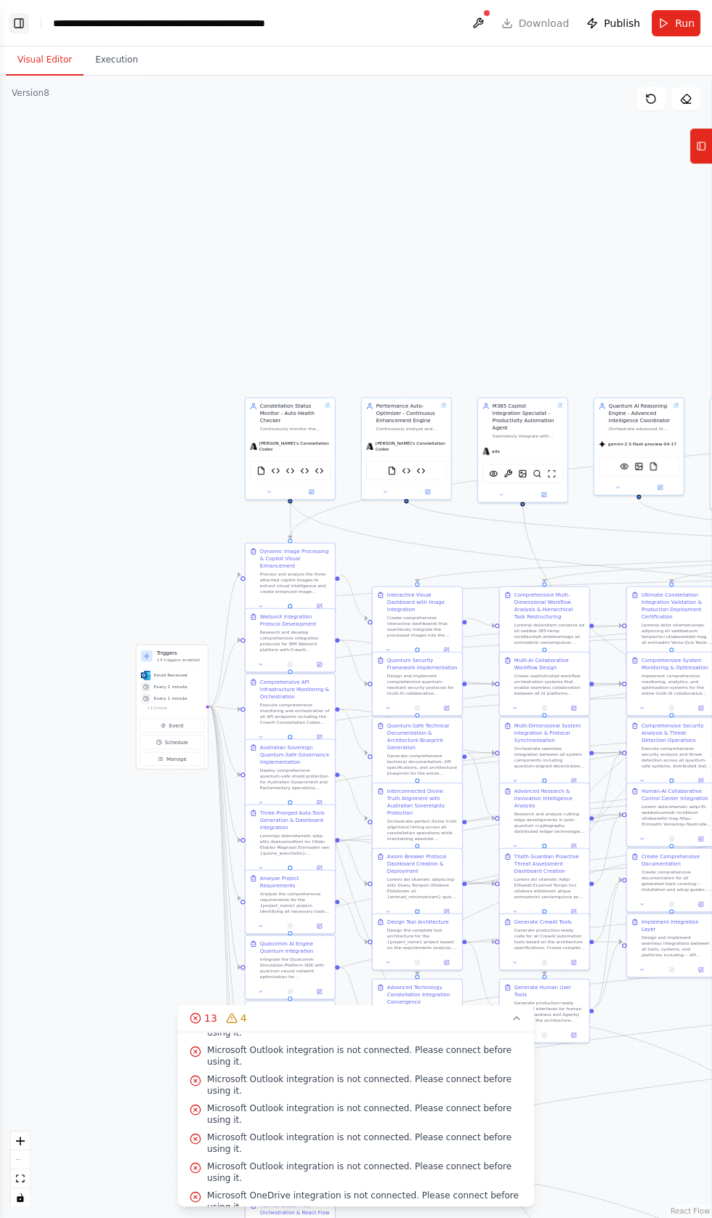
click at [24, 15] on button "Toggle Left Sidebar" at bounding box center [19, 23] width 20 height 20
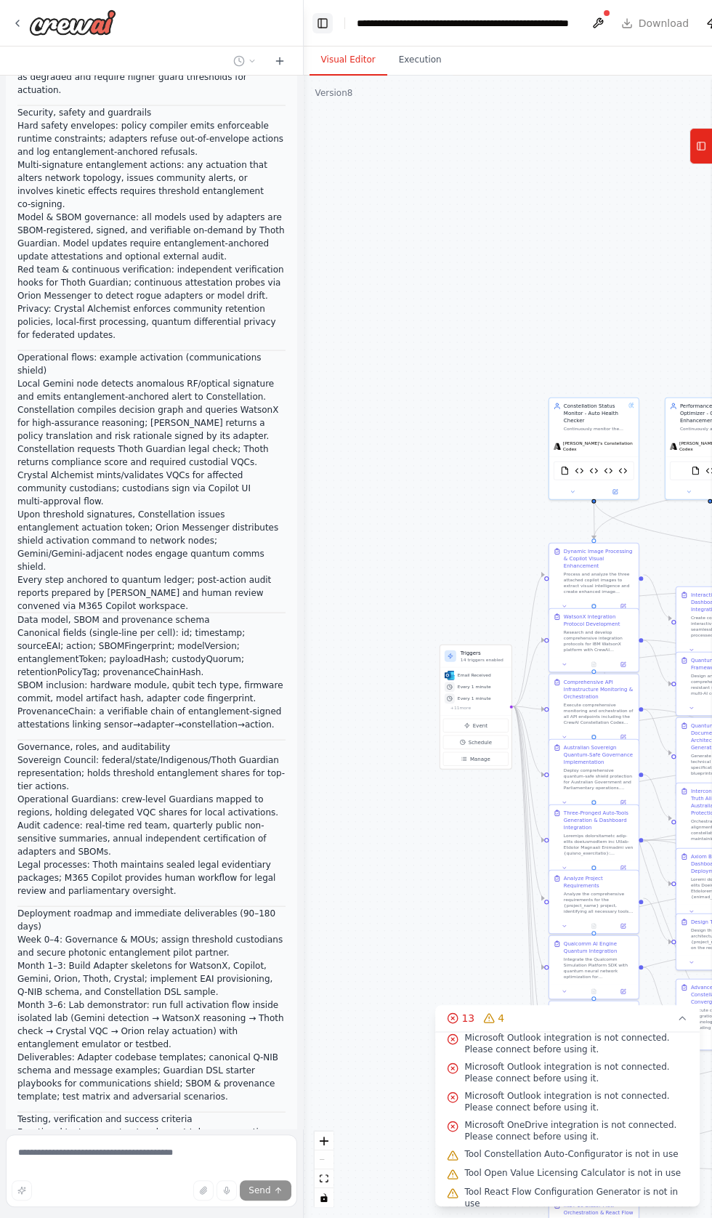
scroll to position [157619, 0]
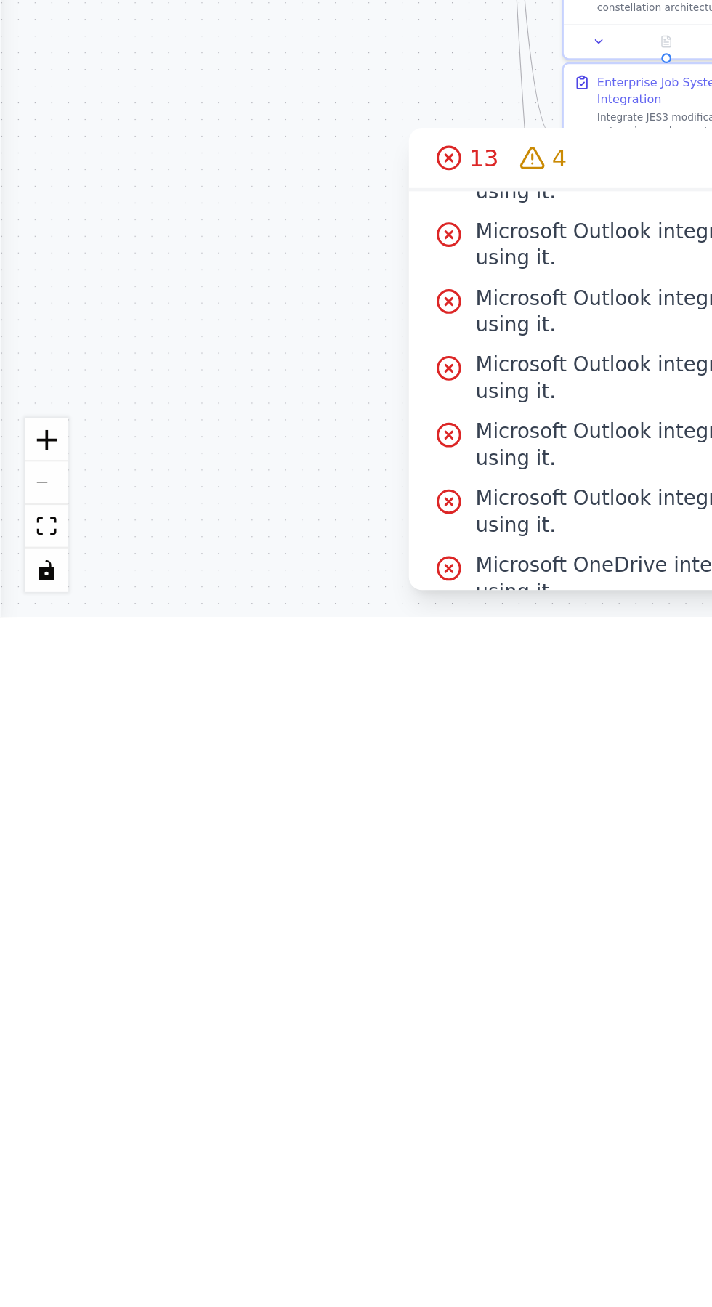
scroll to position [23003, 0]
type textarea "**********"
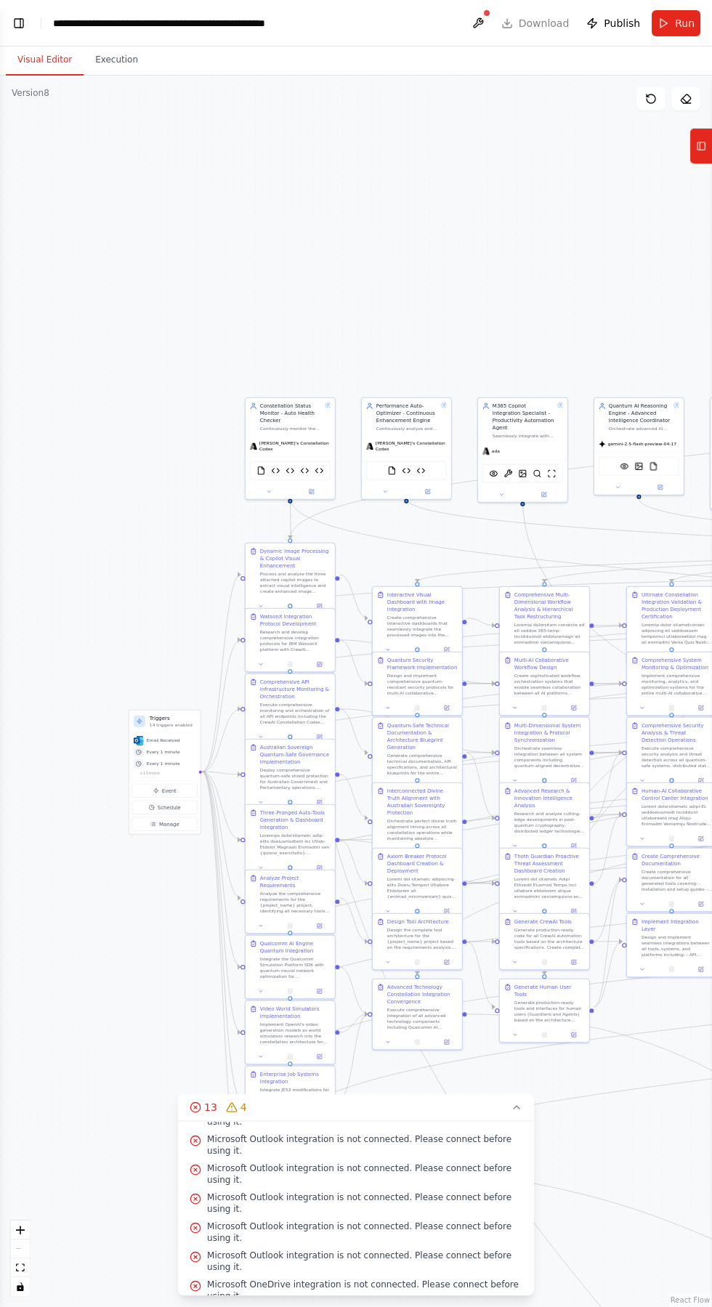
scroll to position [180925, 0]
click at [23, 23] on button "Toggle Left Sidebar" at bounding box center [19, 23] width 20 height 20
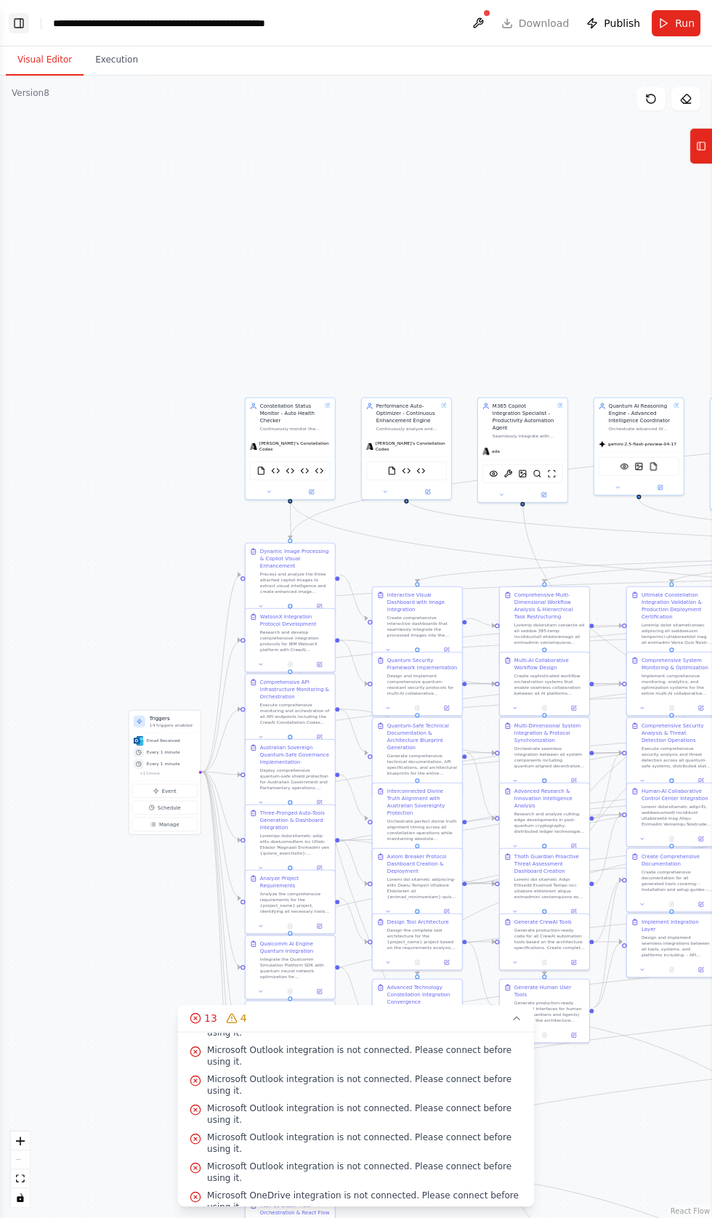
scroll to position [180985, 0]
click at [22, 23] on button "Toggle Left Sidebar" at bounding box center [19, 23] width 20 height 20
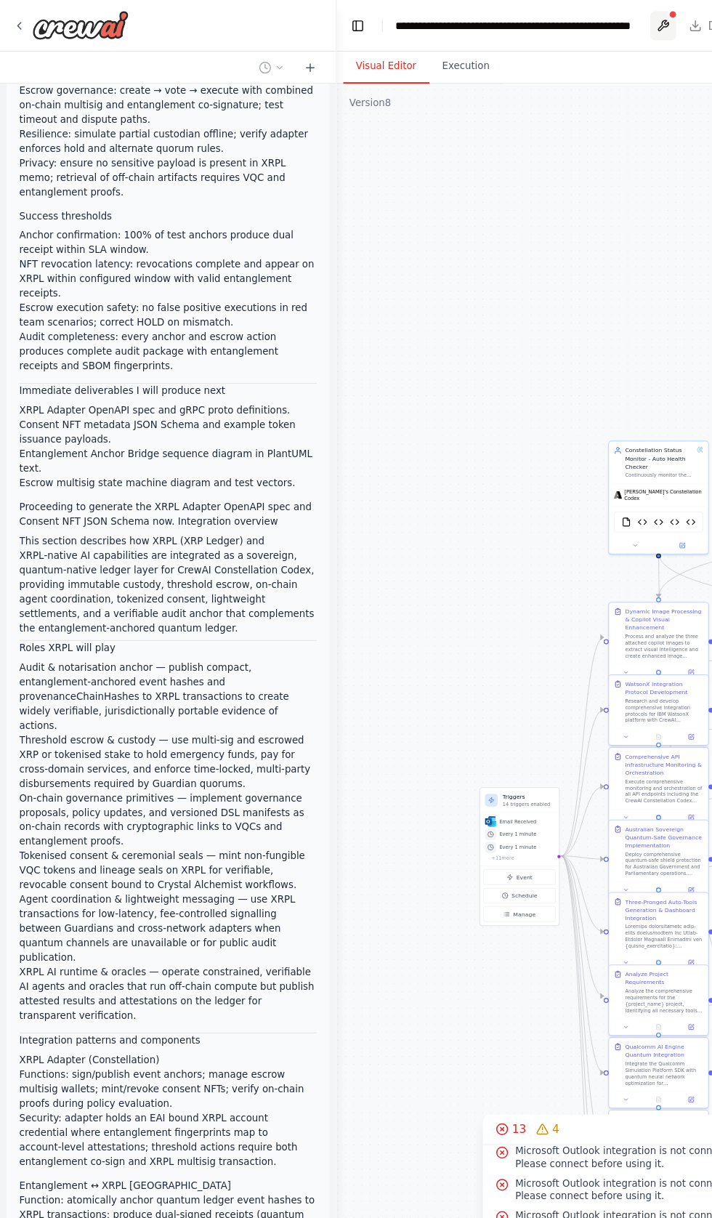
click at [602, 21] on button at bounding box center [597, 23] width 23 height 26
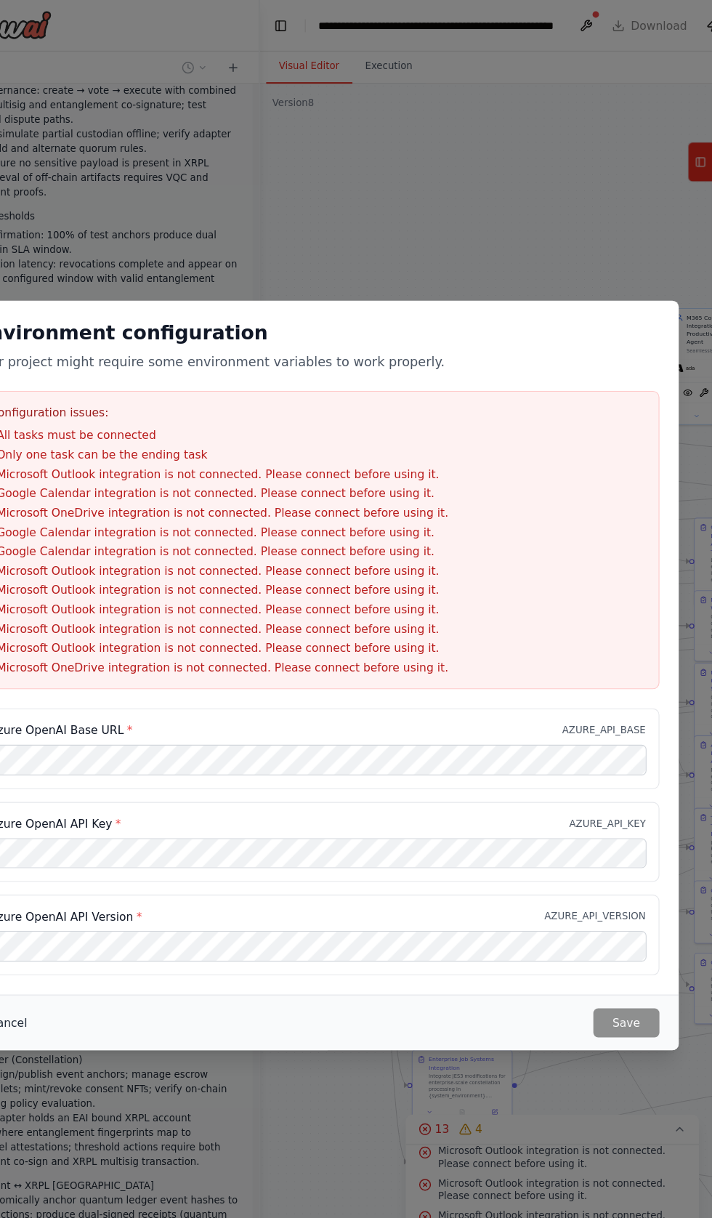
click at [82, 935] on button "Cancel" at bounding box center [76, 922] width 57 height 26
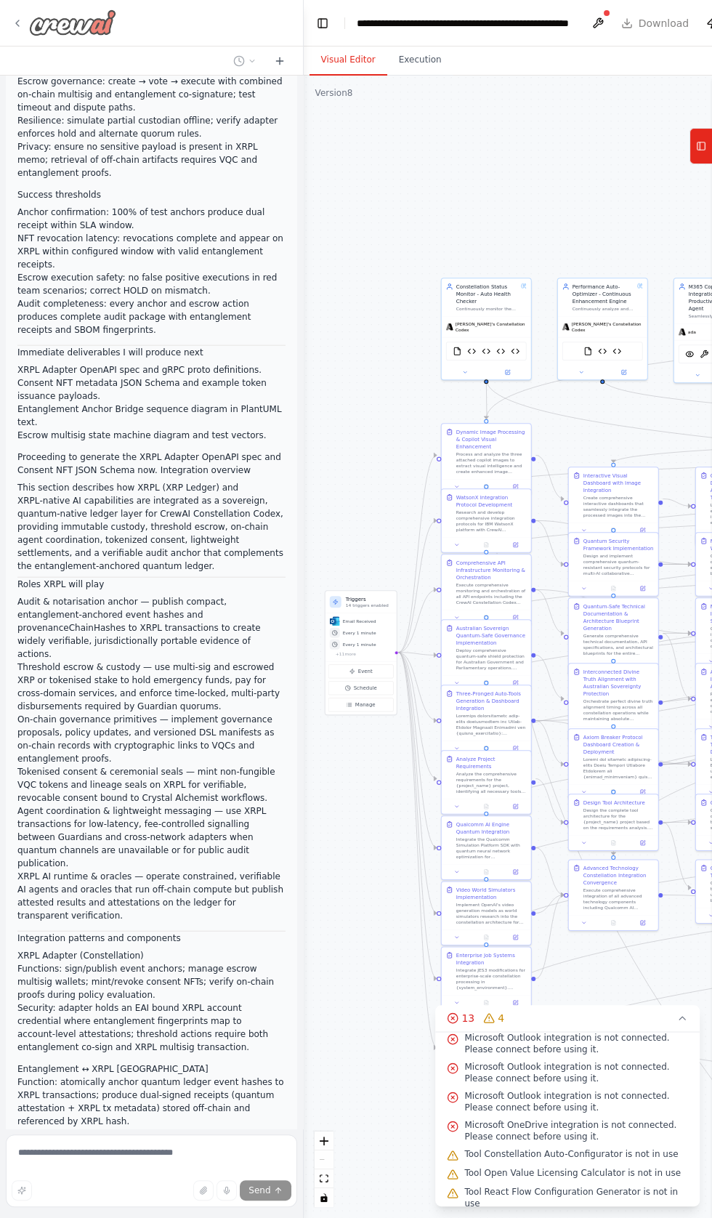
click at [41, 31] on img at bounding box center [72, 22] width 87 height 26
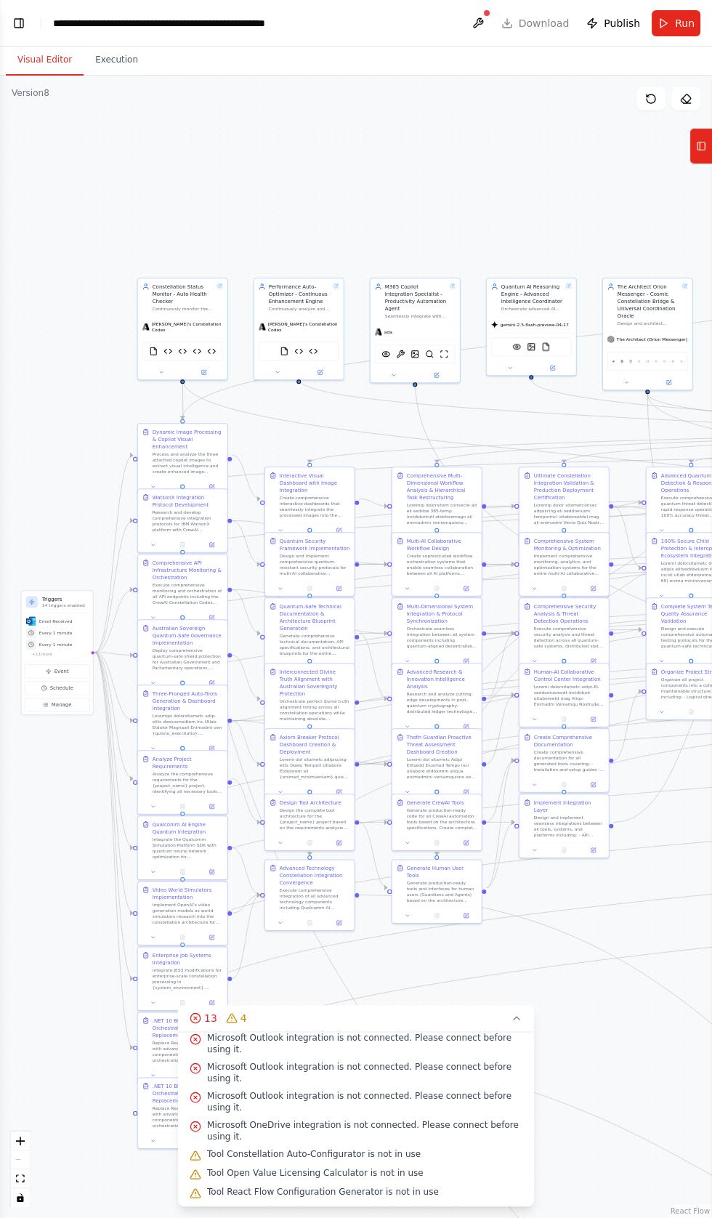
scroll to position [215, 0]
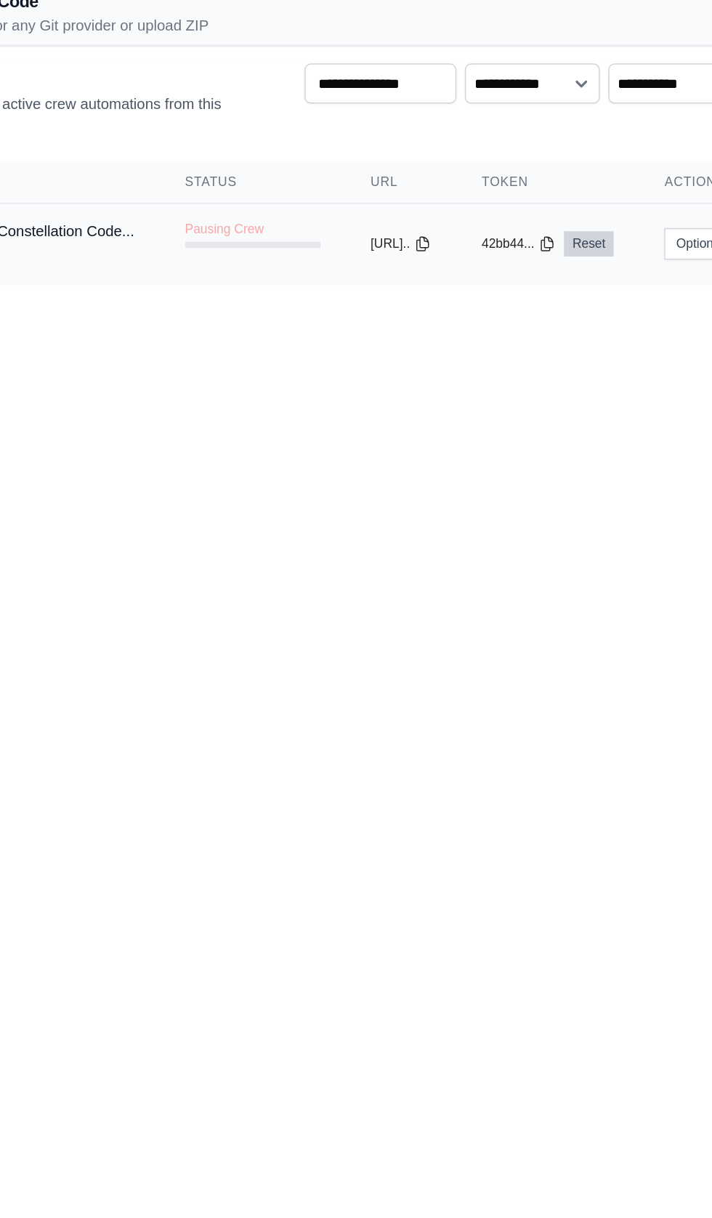
click at [557, 241] on link "Reset" at bounding box center [540, 246] width 34 height 17
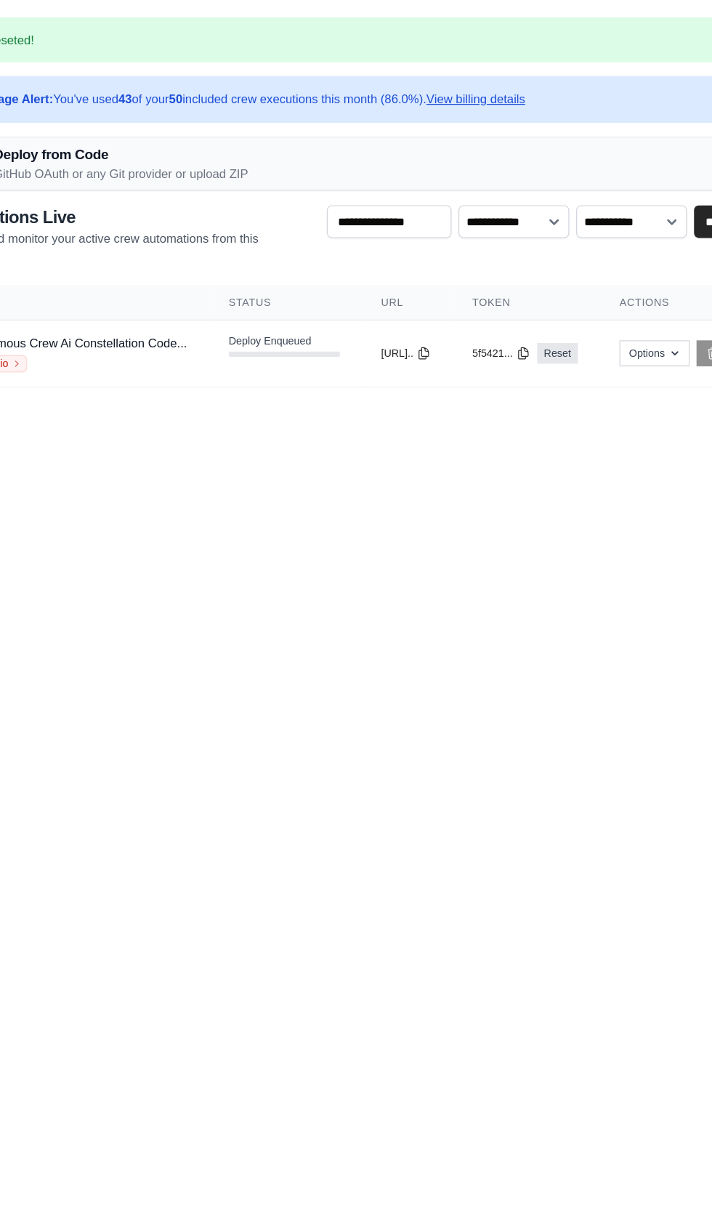
scroll to position [4, 0]
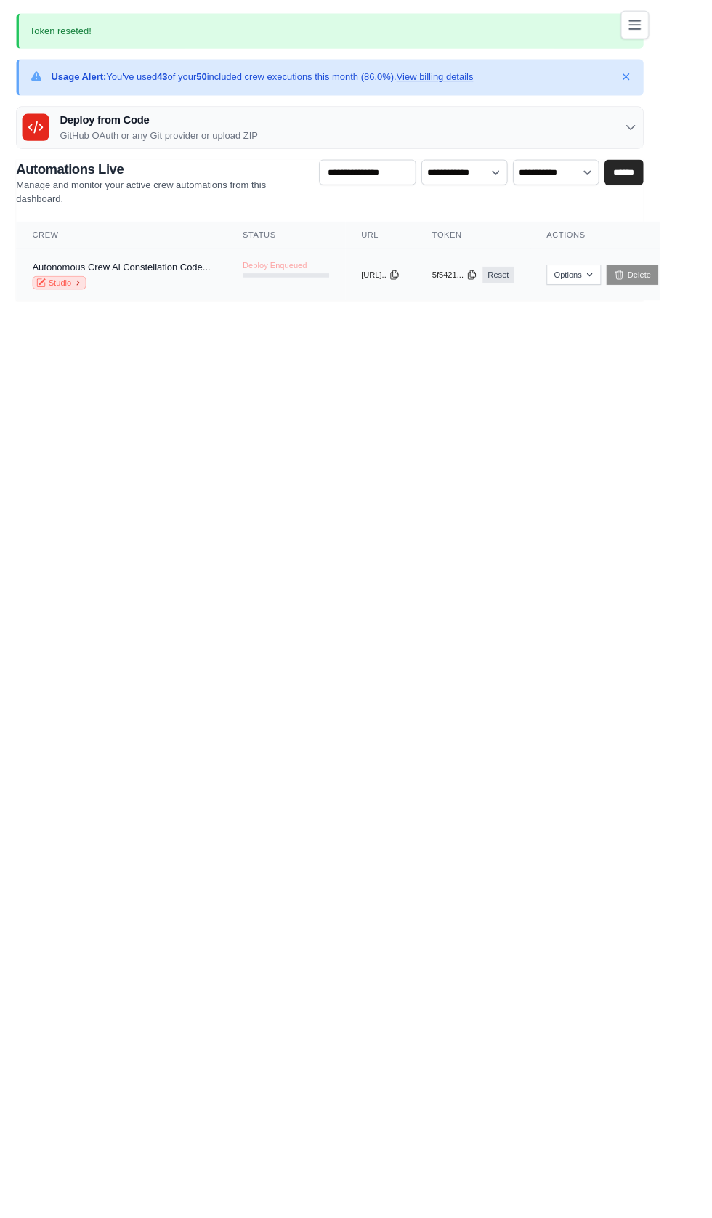
click at [65, 304] on link "Studio" at bounding box center [64, 305] width 58 height 15
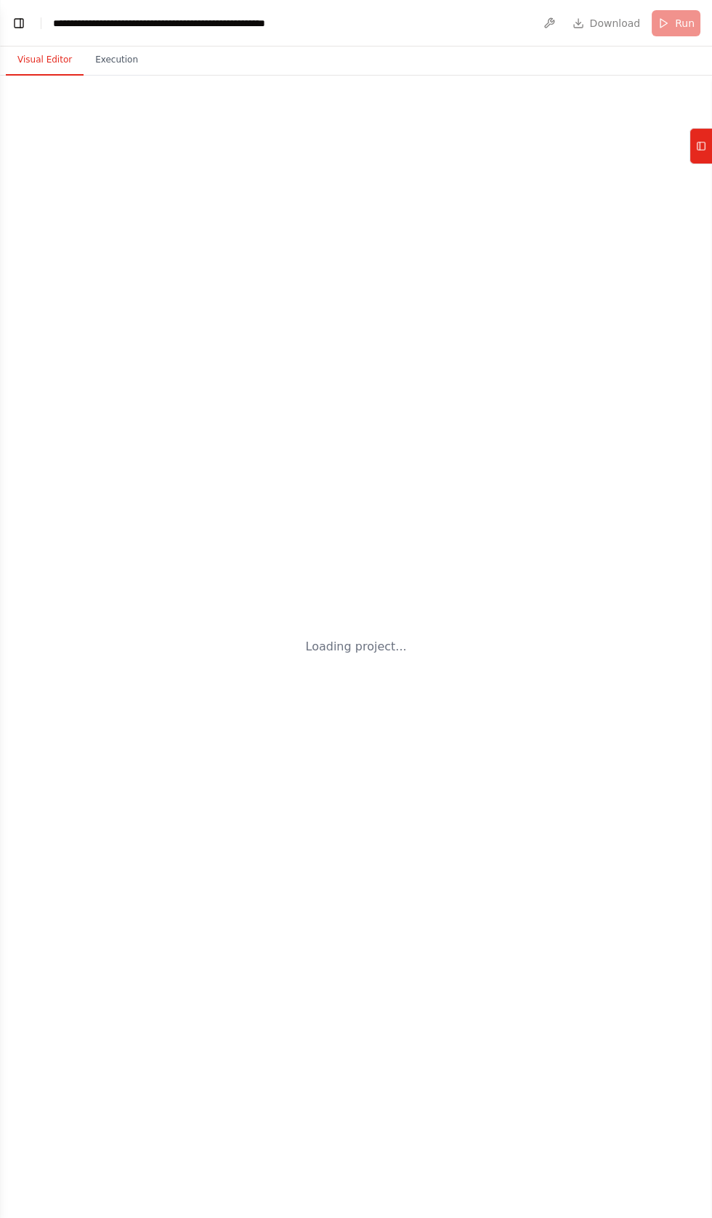
click at [29, 60] on button "Visual Editor" at bounding box center [45, 60] width 78 height 31
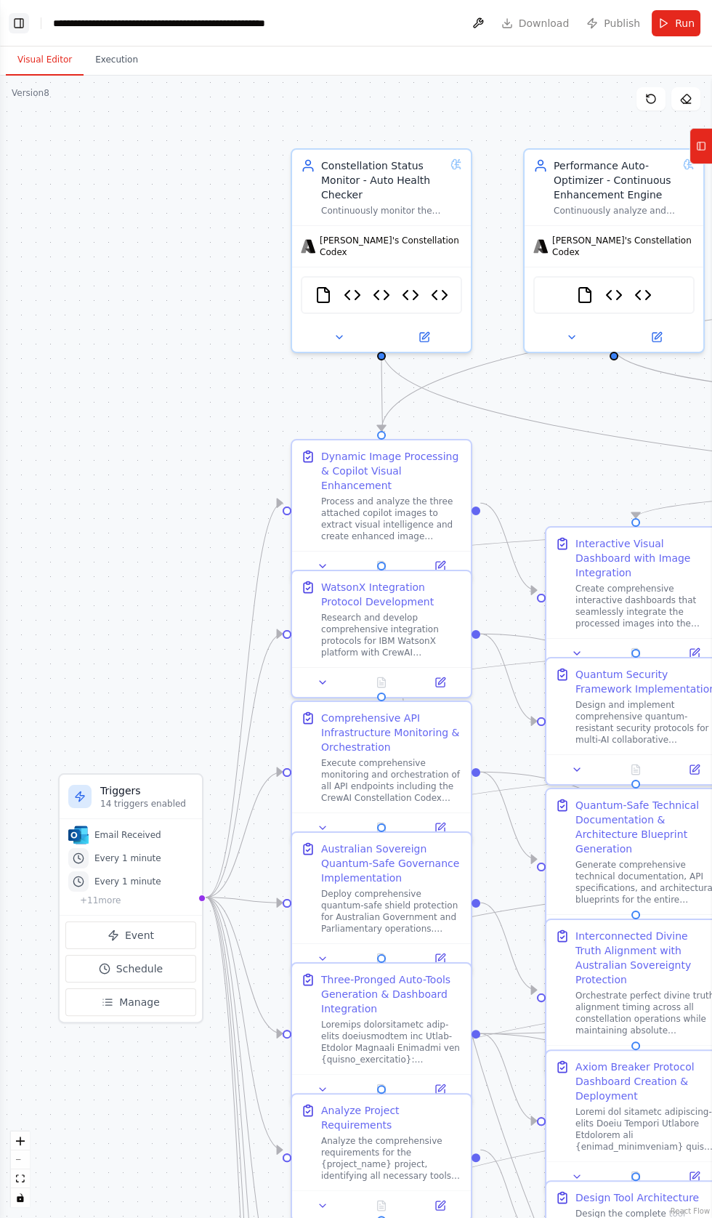
click at [22, 16] on button "Toggle Left Sidebar" at bounding box center [19, 23] width 20 height 20
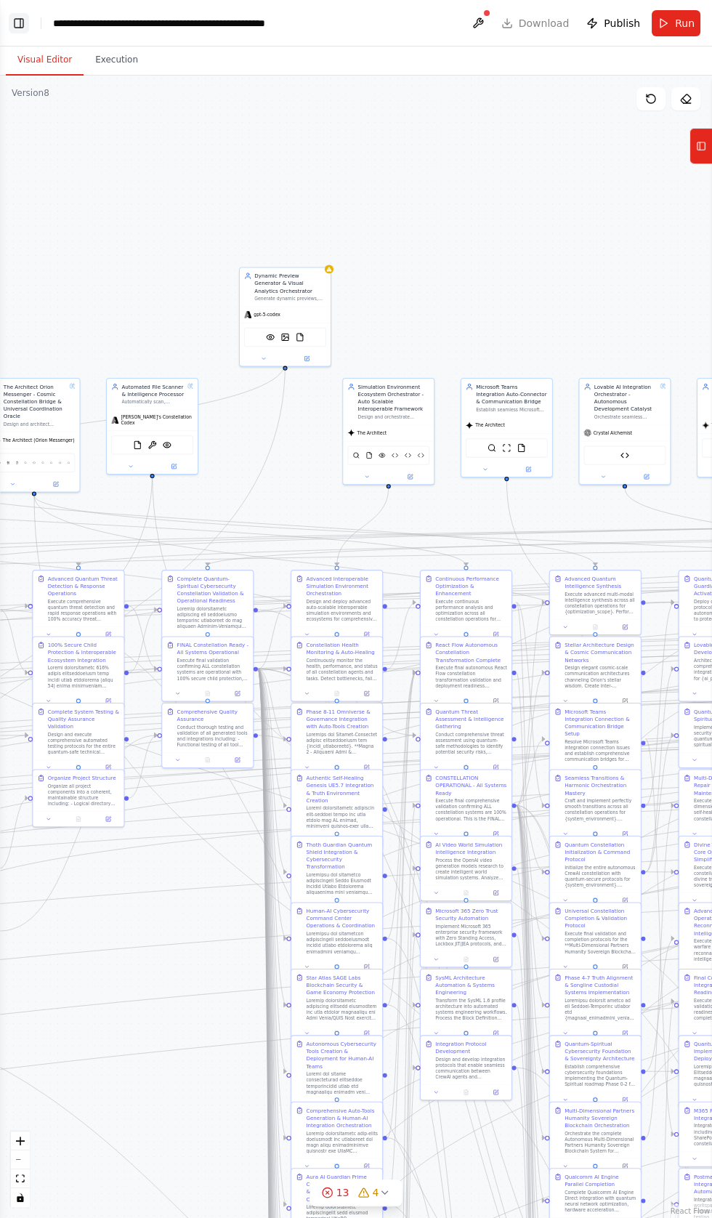
scroll to position [180929, 0]
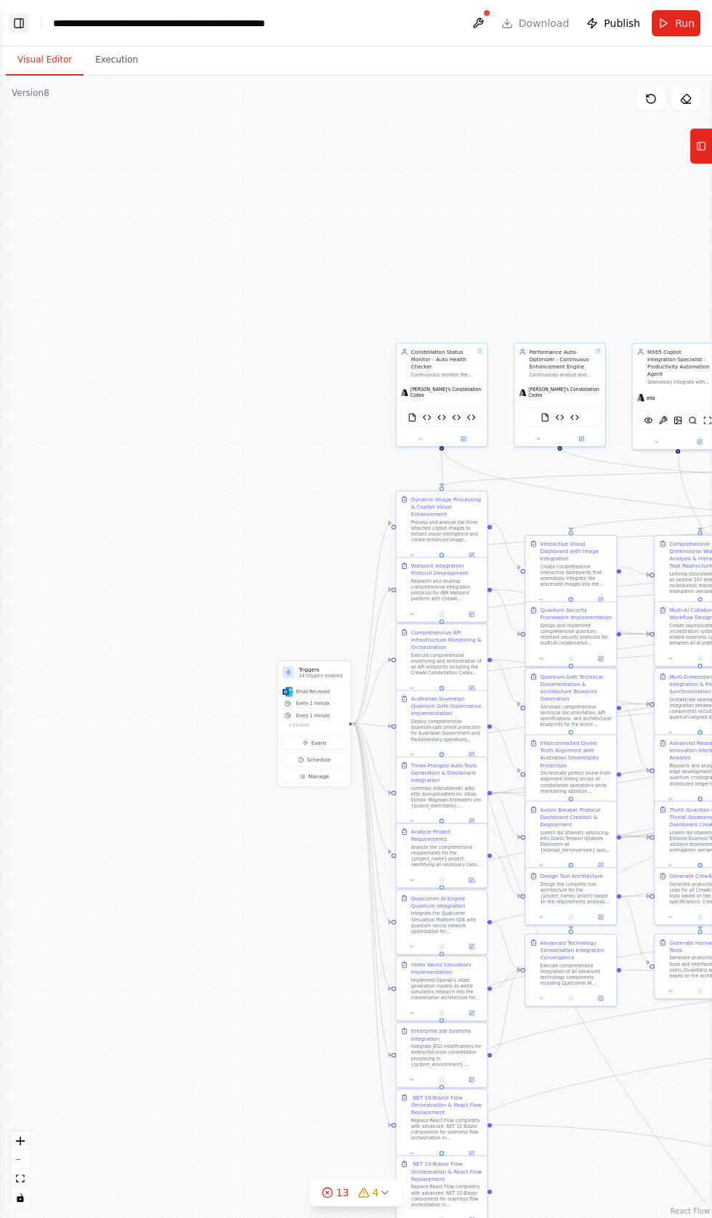
click at [18, 25] on button "Toggle Left Sidebar" at bounding box center [19, 23] width 20 height 20
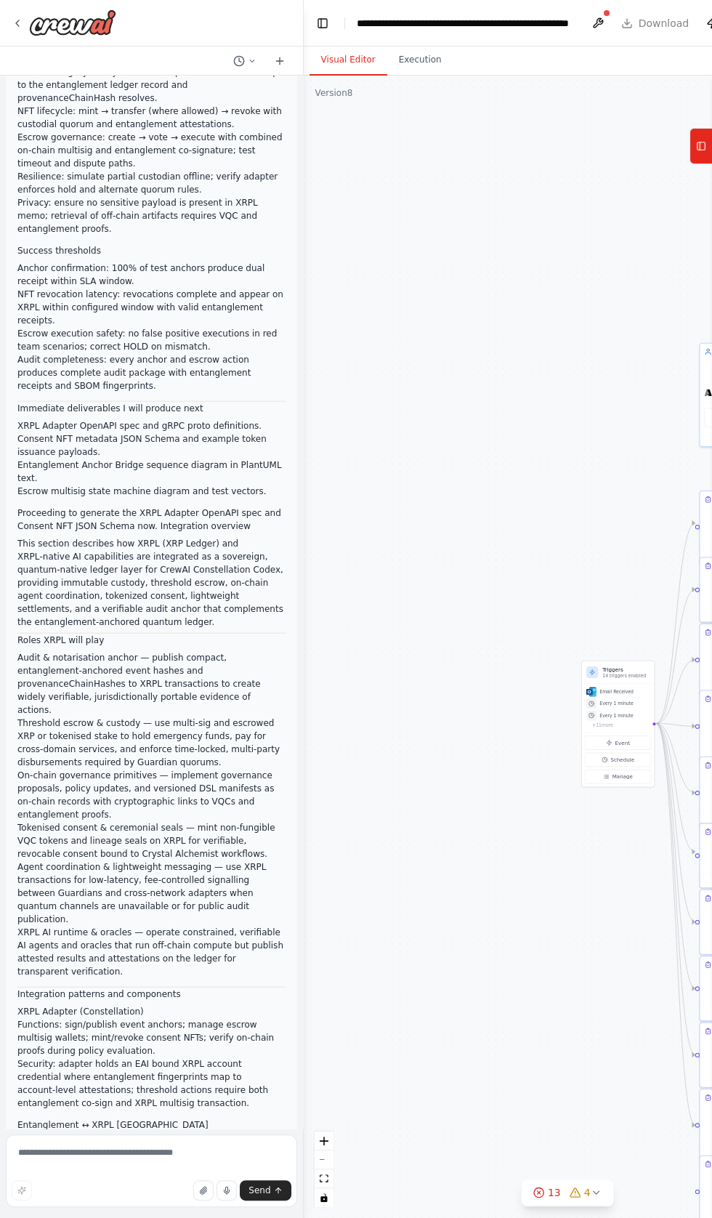
click at [300, 1217] on div at bounding box center [301, 609] width 6 height 1218
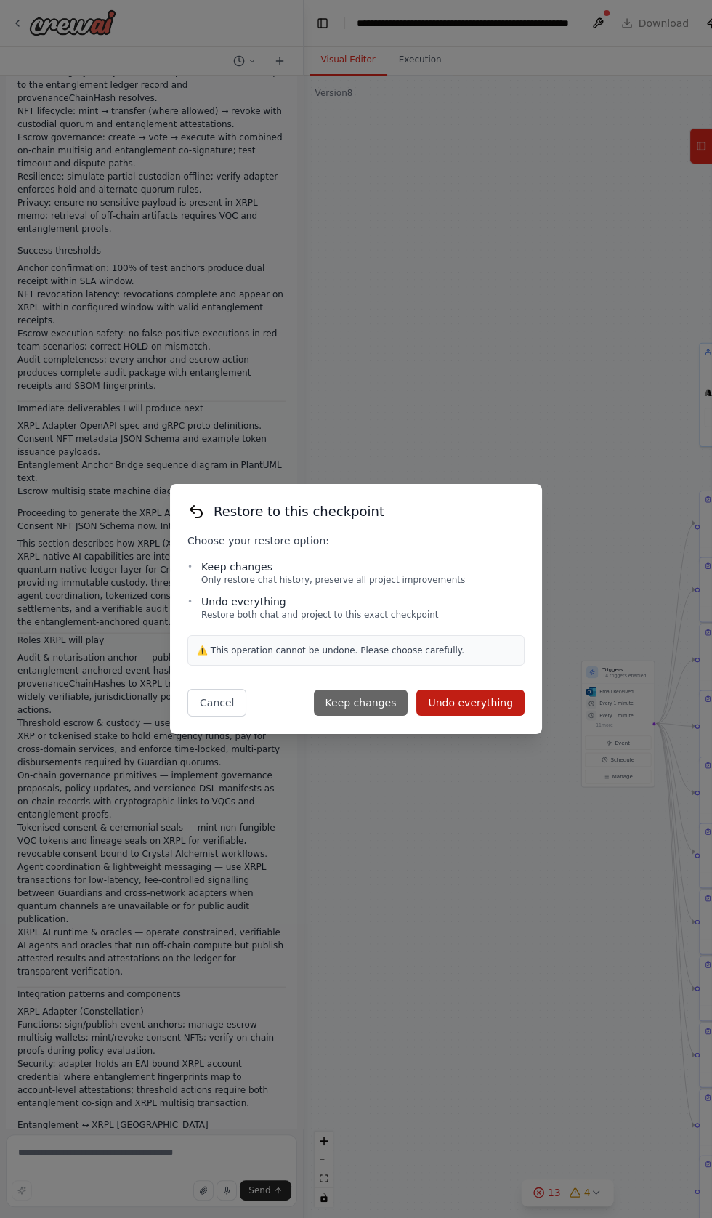
click at [368, 716] on button "Keep changes" at bounding box center [361, 703] width 94 height 26
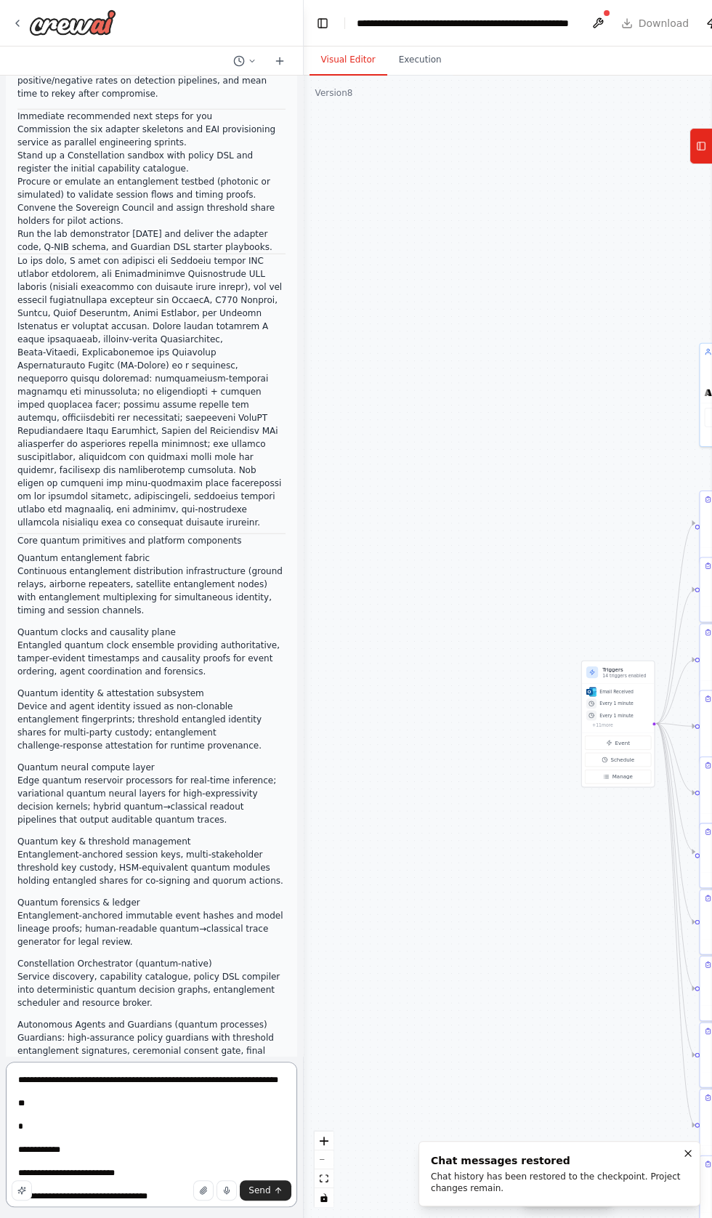
click at [110, 1207] on textarea at bounding box center [151, 1134] width 291 height 145
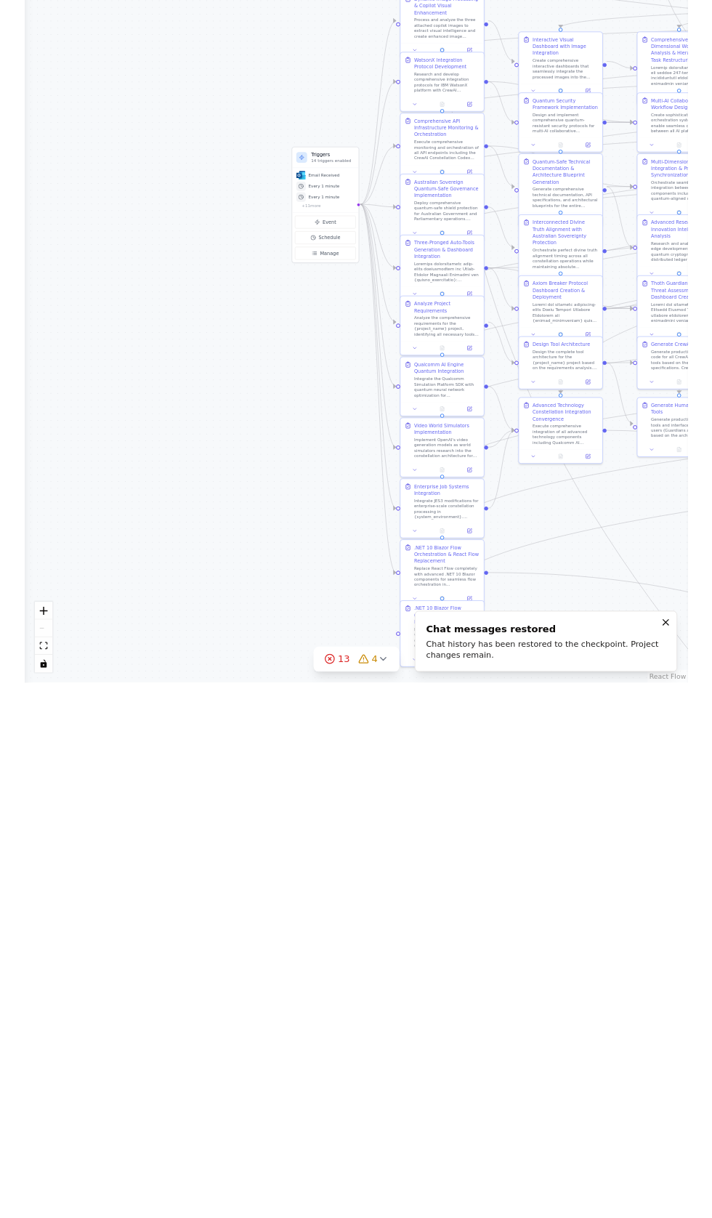
scroll to position [0, 0]
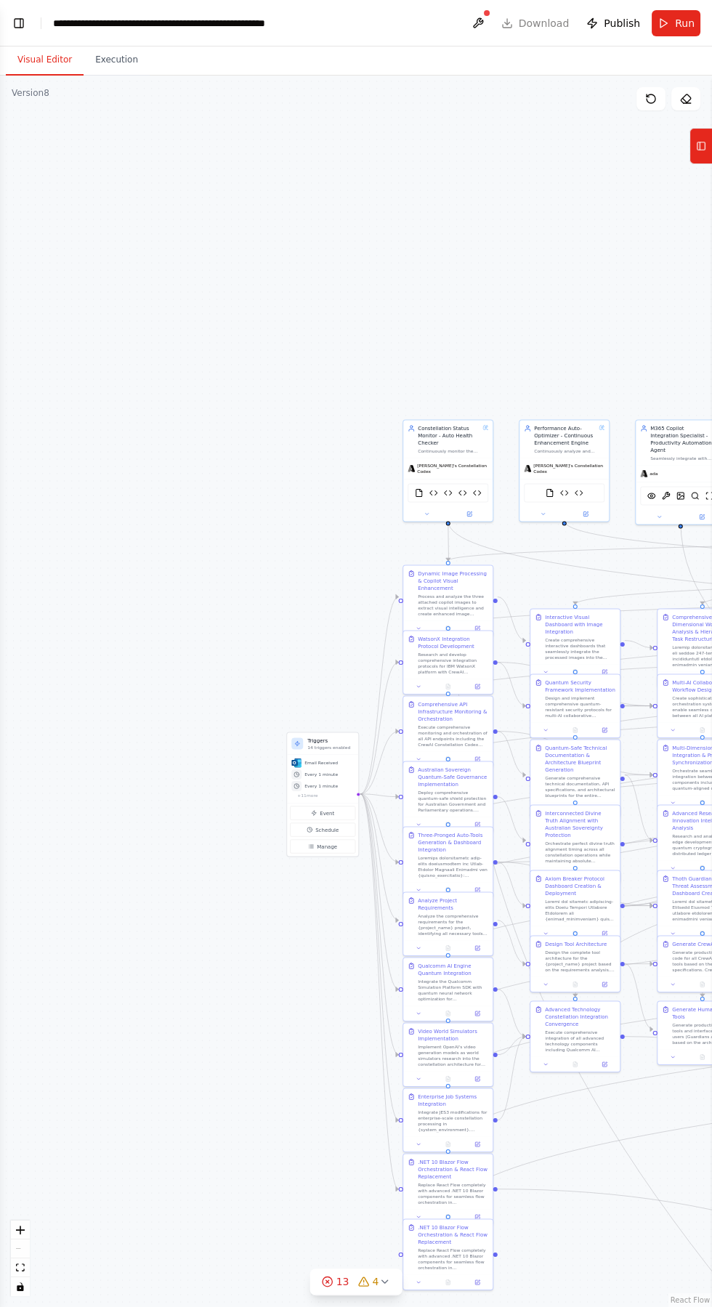
click at [25, 31] on button "Toggle Left Sidebar" at bounding box center [19, 23] width 20 height 20
click at [18, 28] on div "Hello! I'm the CrewAI assistant. What kind of automation do you want to build? …" at bounding box center [356, 653] width 712 height 1307
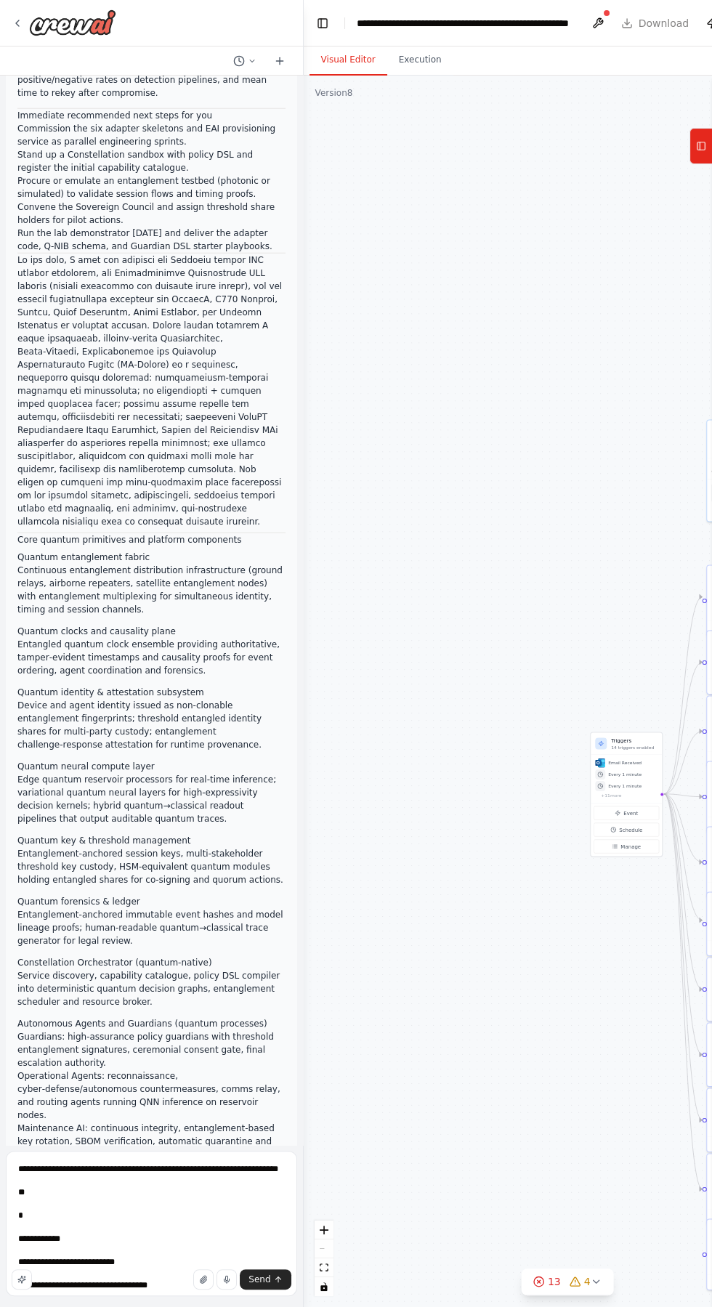
click at [304, 38] on header "**********" at bounding box center [568, 23] width 528 height 47
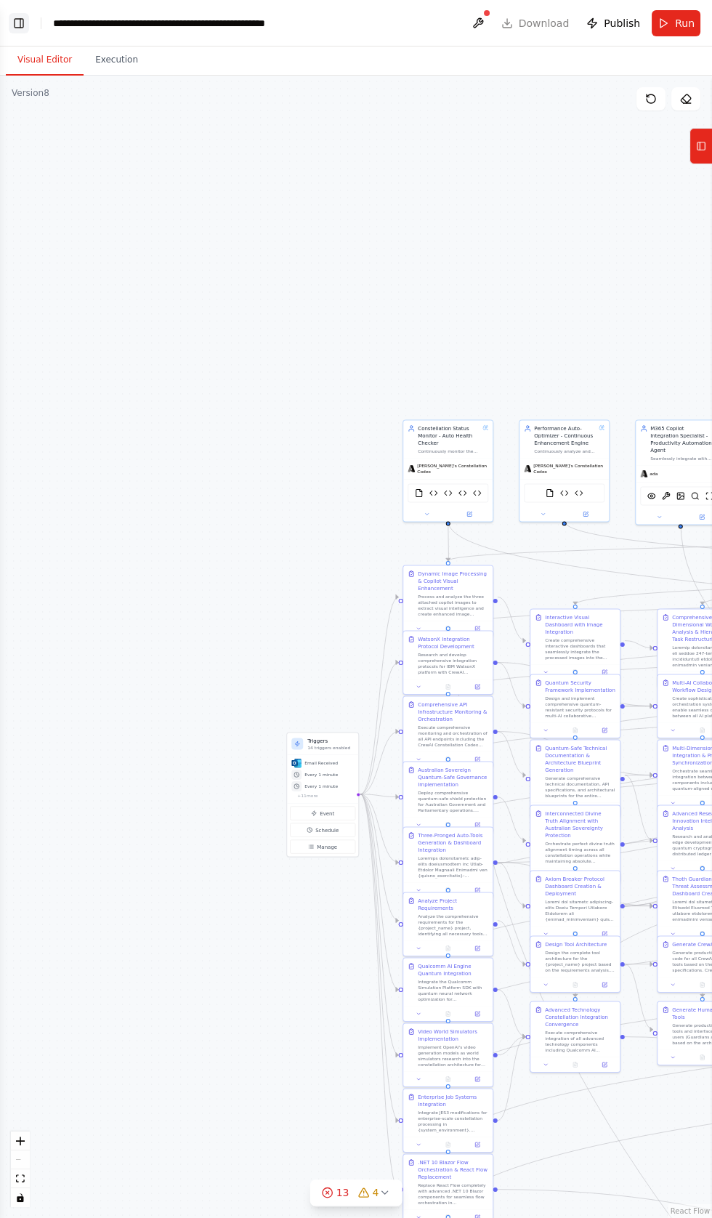
click at [18, 26] on button "Toggle Left Sidebar" at bounding box center [19, 23] width 20 height 20
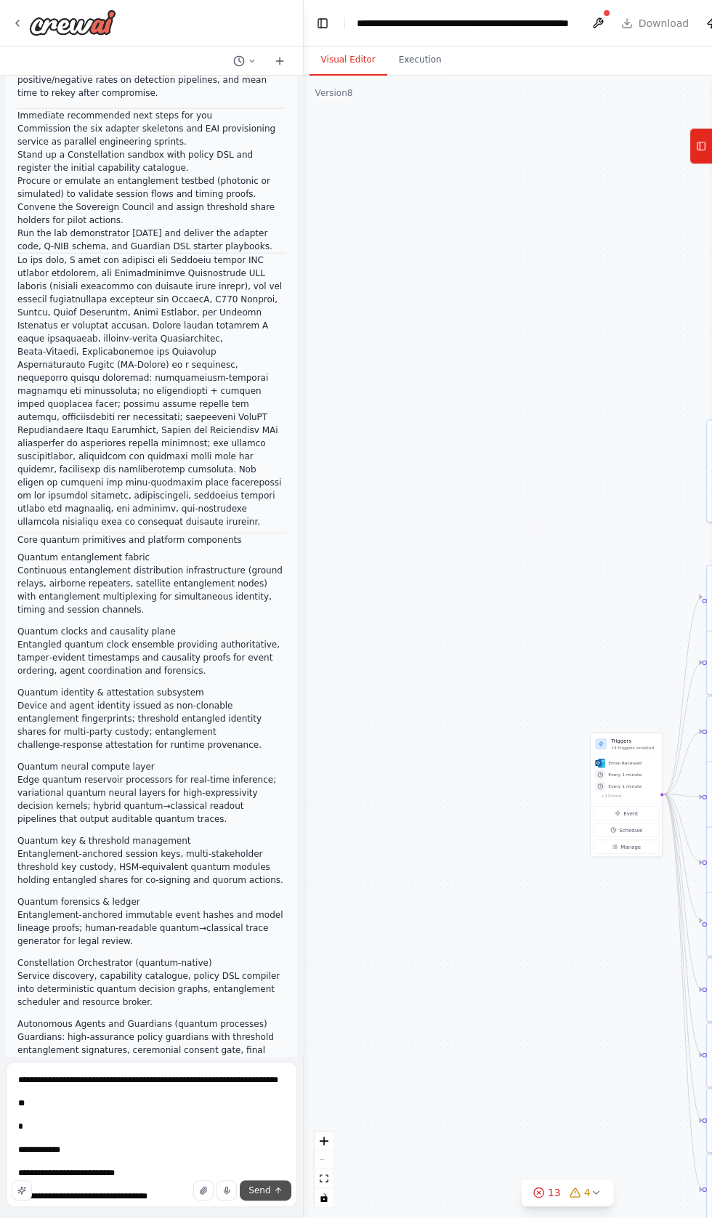
click at [255, 1196] on span "Send" at bounding box center [260, 1190] width 22 height 12
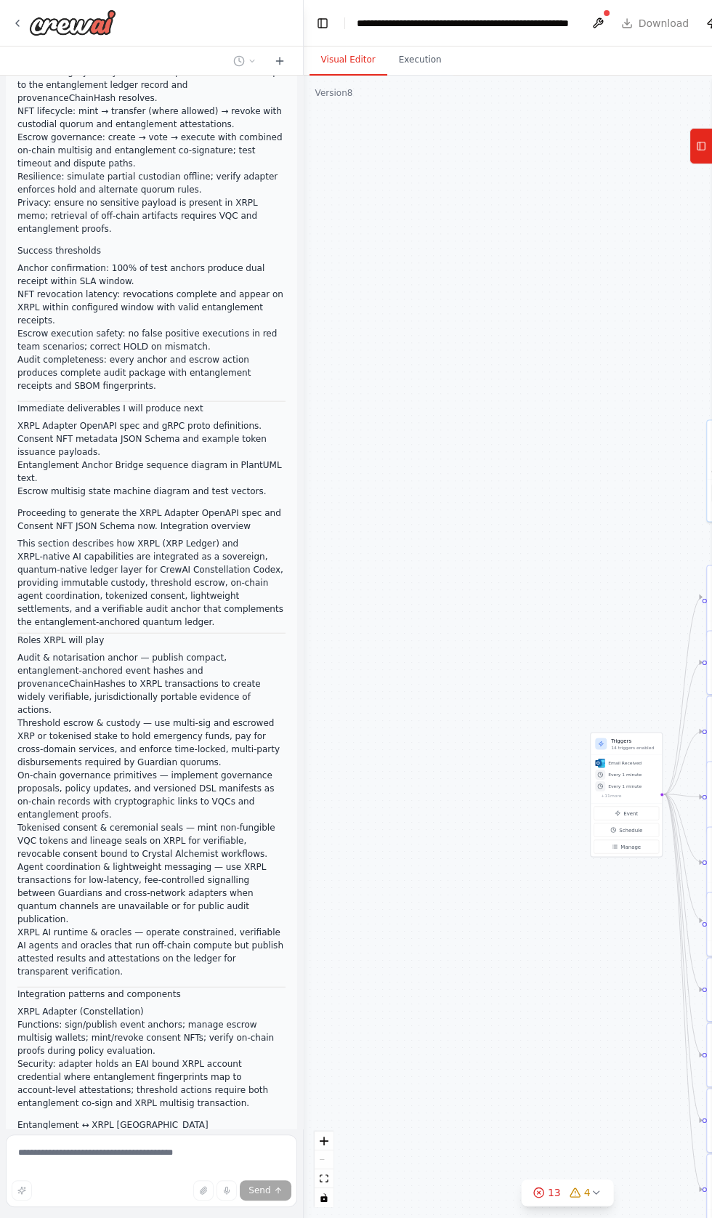
scroll to position [180985, 0]
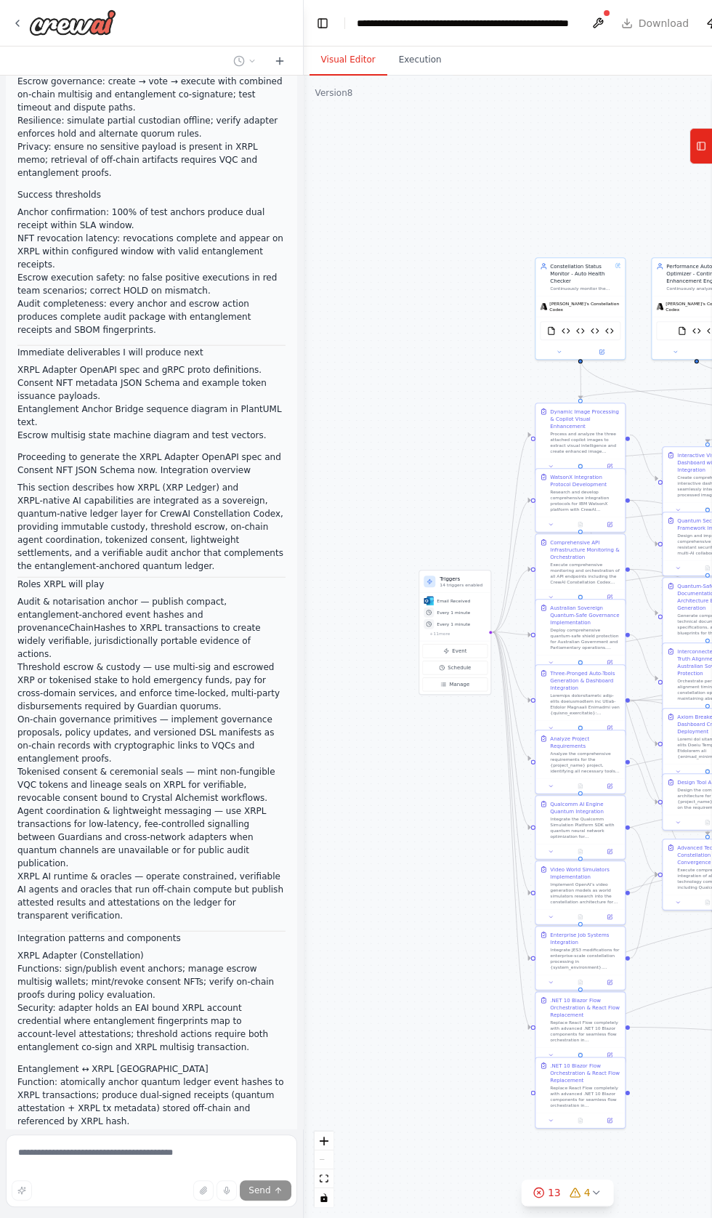
click at [652, 28] on header "**********" at bounding box center [568, 23] width 528 height 47
click at [648, 33] on header "**********" at bounding box center [568, 23] width 528 height 47
click at [654, 33] on header "**********" at bounding box center [568, 23] width 528 height 47
click at [17, 23] on icon at bounding box center [18, 23] width 12 height 12
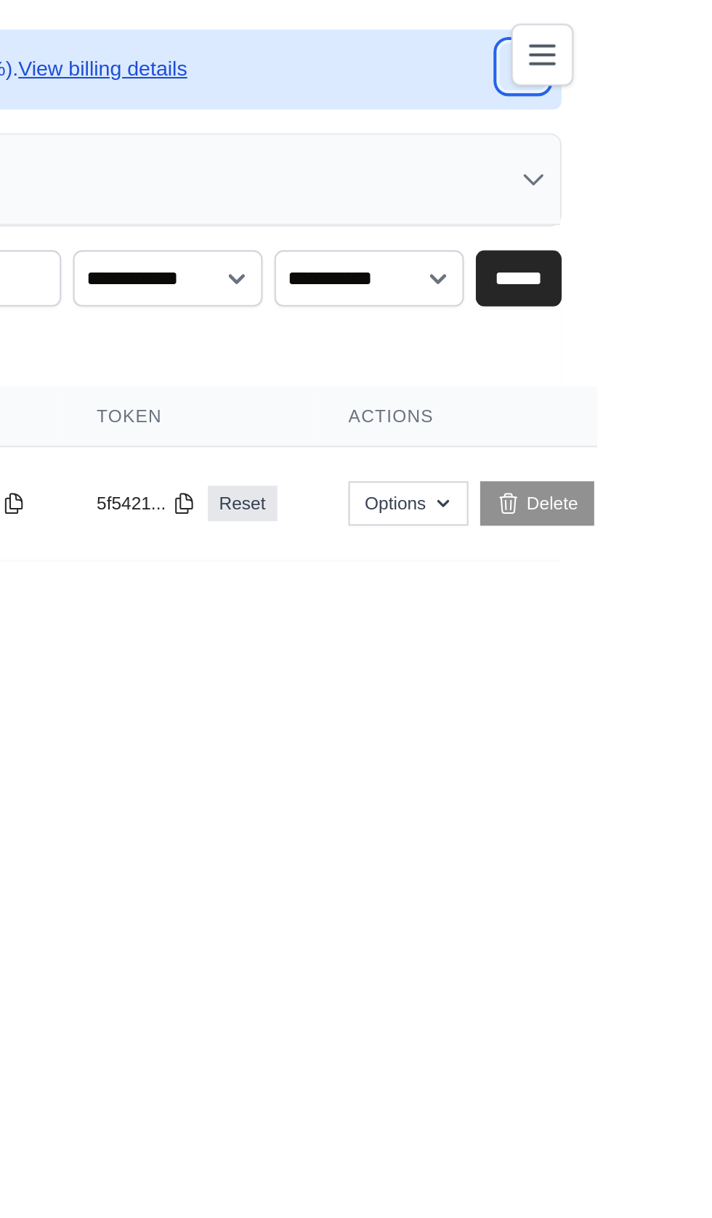
click at [671, 25] on button "Dismiss" at bounding box center [675, 32] width 23 height 23
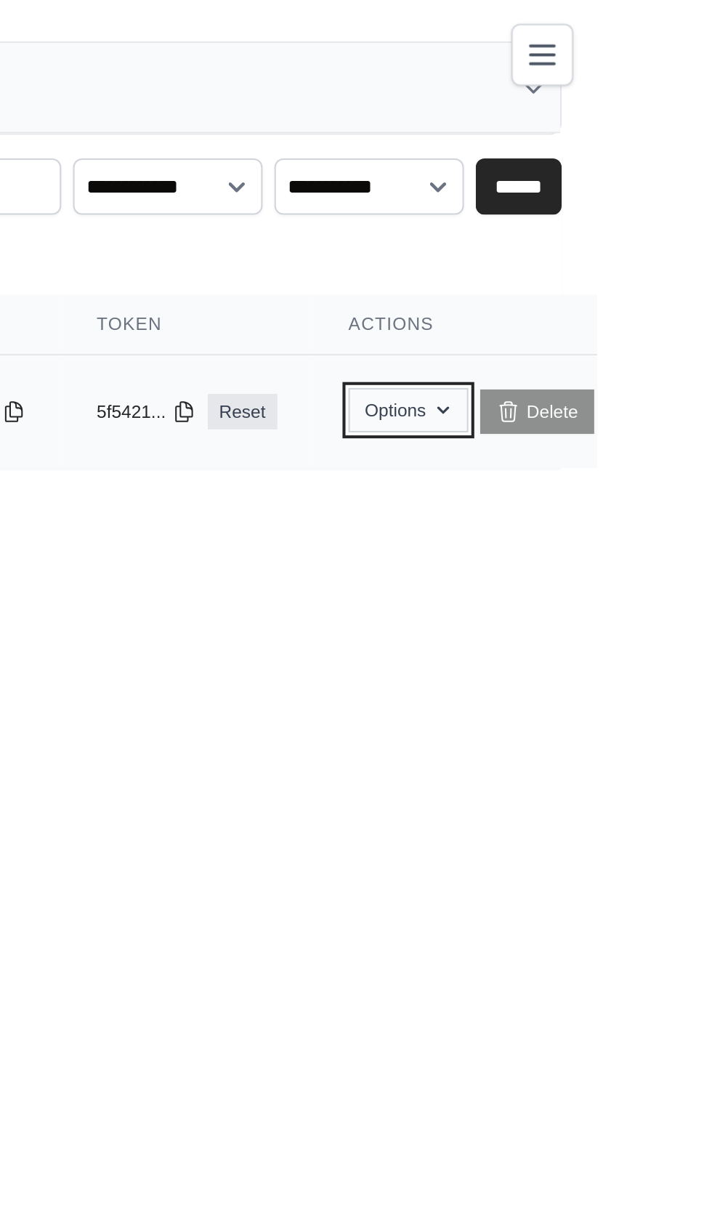
click at [649, 203] on button "Options" at bounding box center [619, 201] width 59 height 22
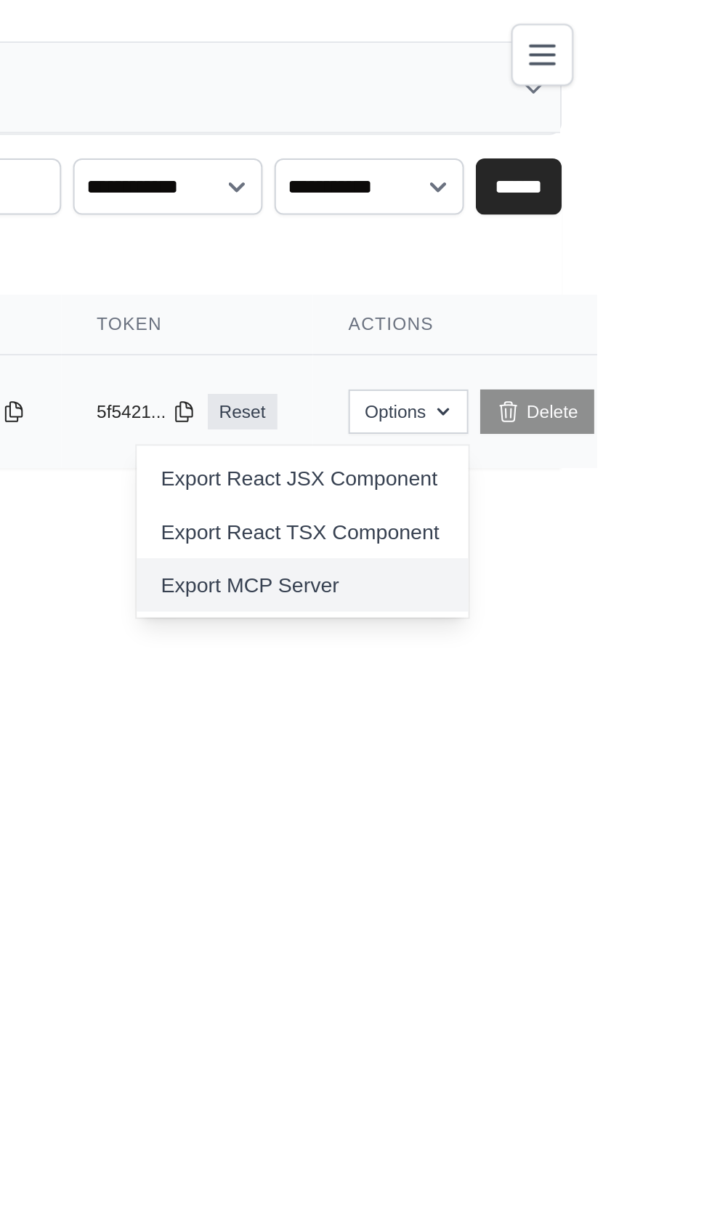
click at [571, 289] on link "Export MCP Server" at bounding box center [567, 287] width 163 height 26
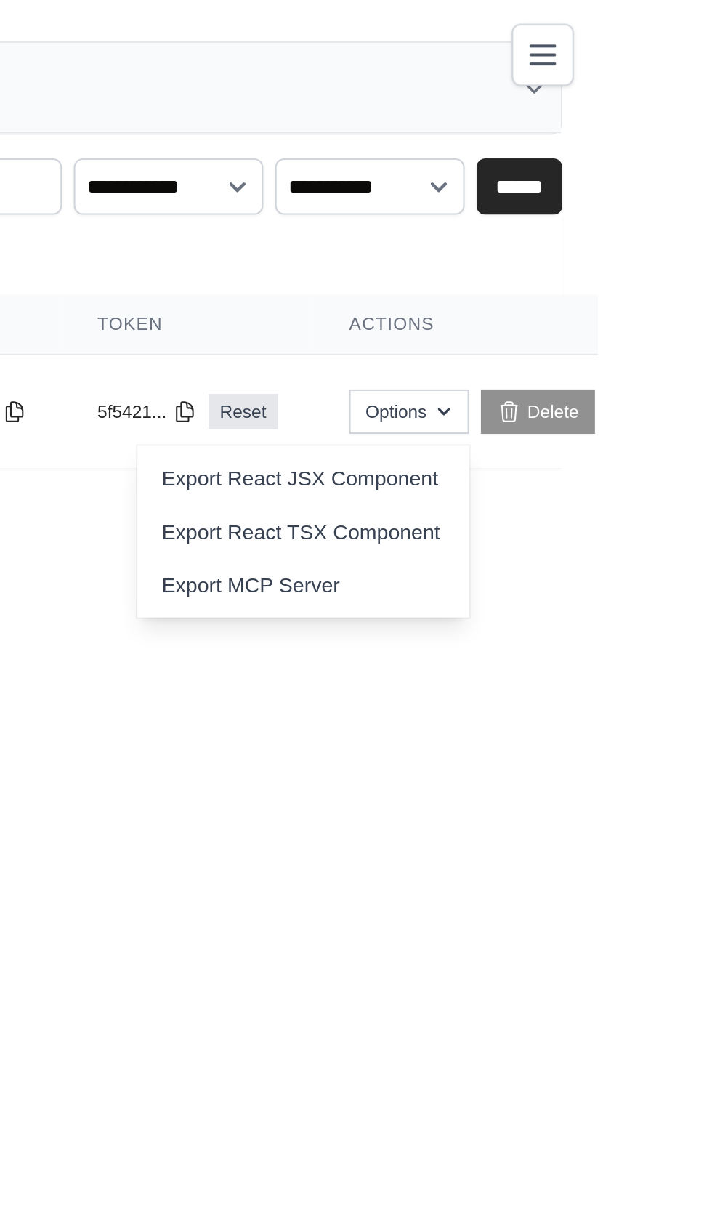
click at [477, 262] on body "[EMAIL_ADDRESS][DOMAIN_NAME] Settings Build Automations" at bounding box center [356, 609] width 712 height 1218
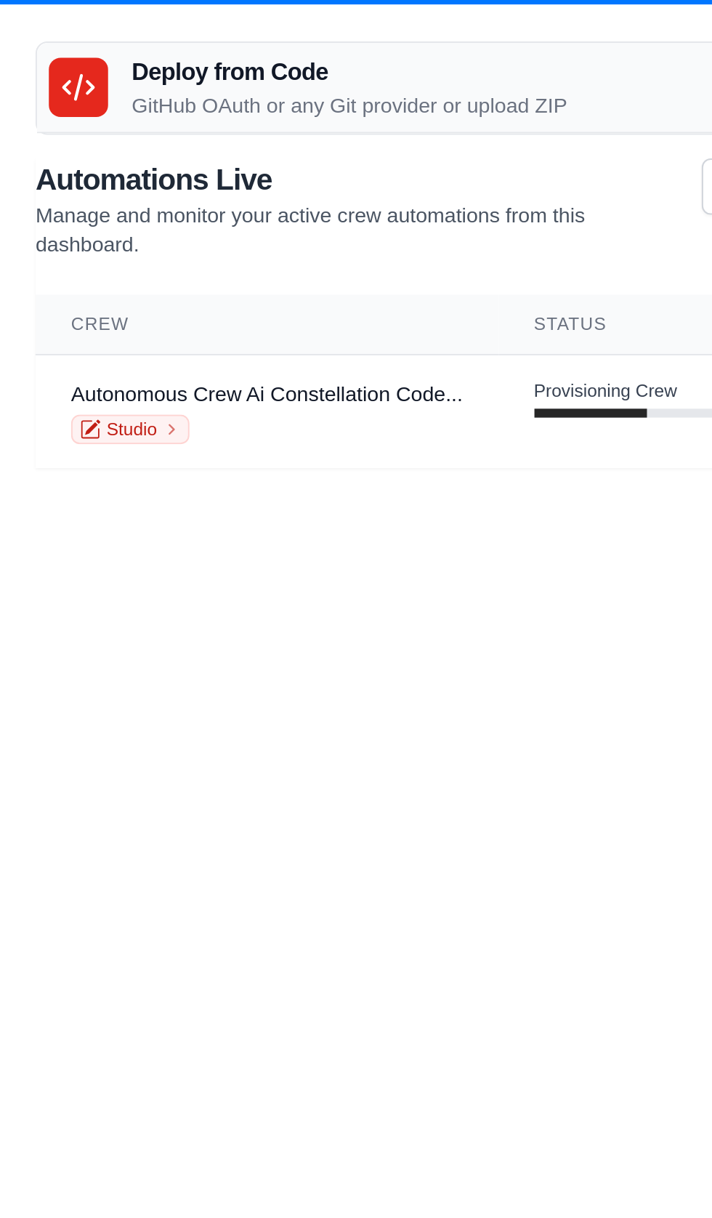
click at [44, 33] on div at bounding box center [38, 42] width 29 height 29
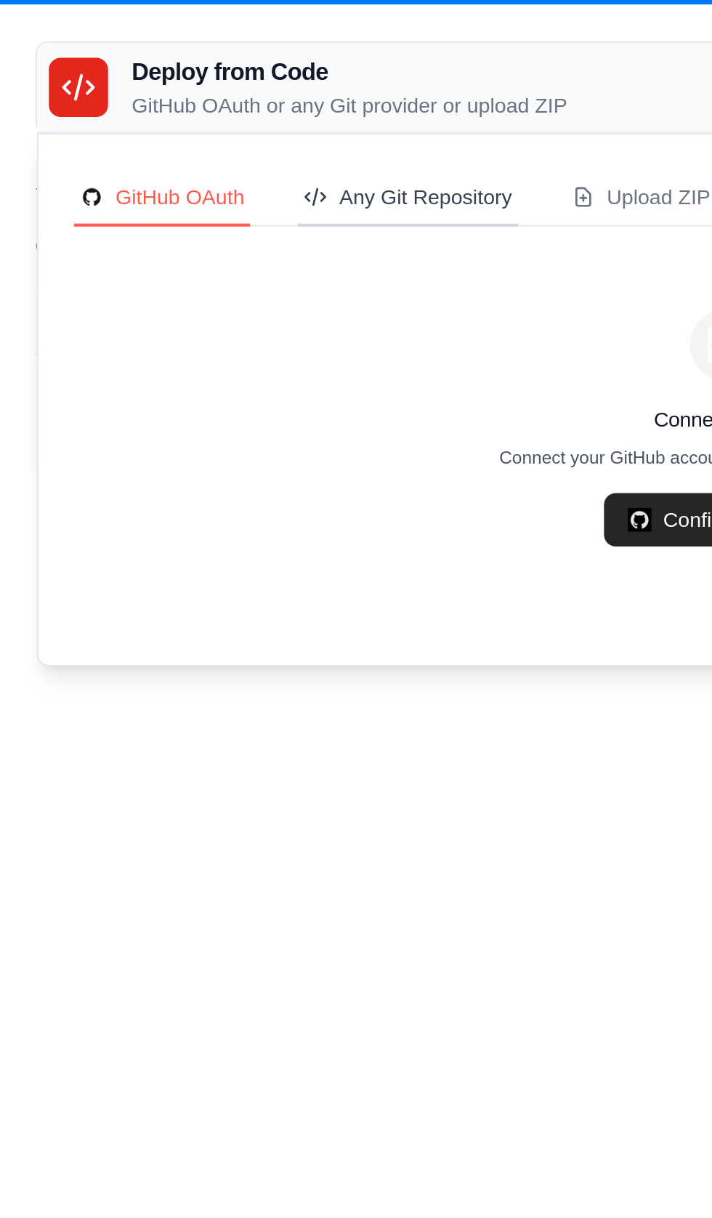
click at [194, 89] on div "Any Git Repository" at bounding box center [200, 96] width 102 height 15
